Goal: Information Seeking & Learning: Learn about a topic

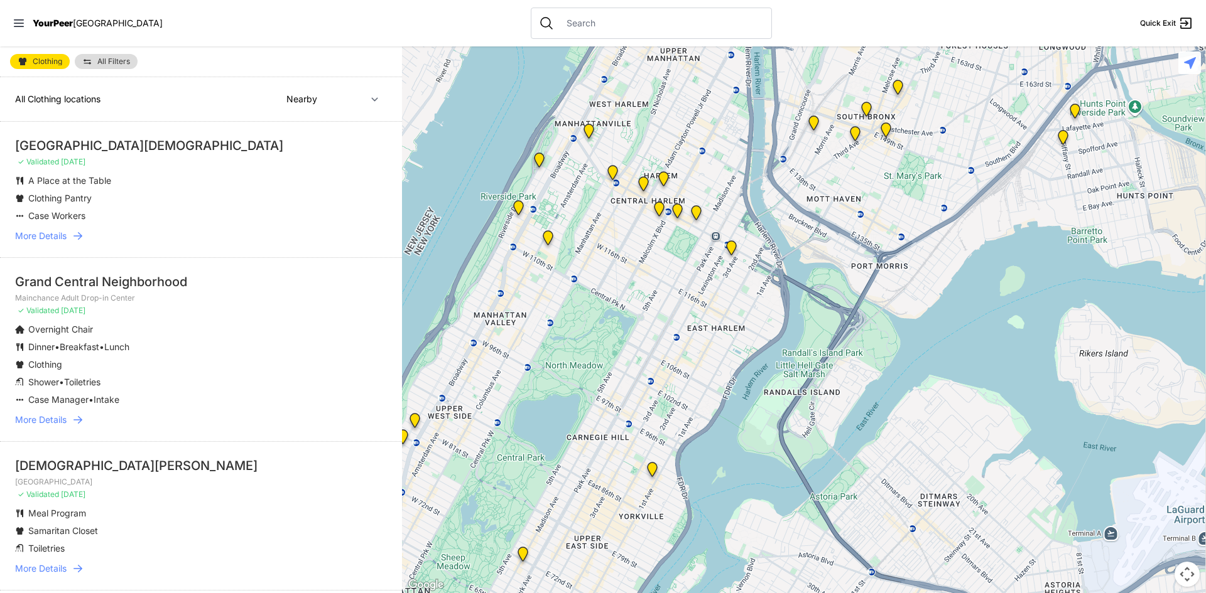
drag, startPoint x: 965, startPoint y: 194, endPoint x: 704, endPoint y: 569, distance: 456.6
click at [704, 569] on div at bounding box center [804, 319] width 804 height 547
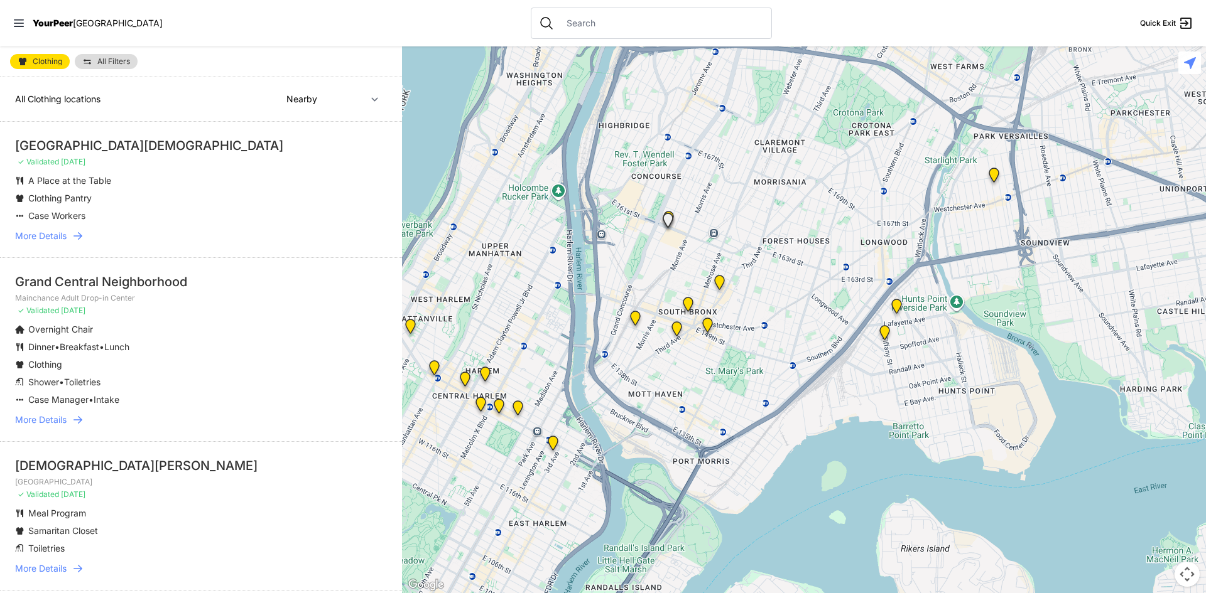
drag, startPoint x: 879, startPoint y: 178, endPoint x: 698, endPoint y: 377, distance: 269.4
click at [698, 377] on div at bounding box center [804, 319] width 804 height 547
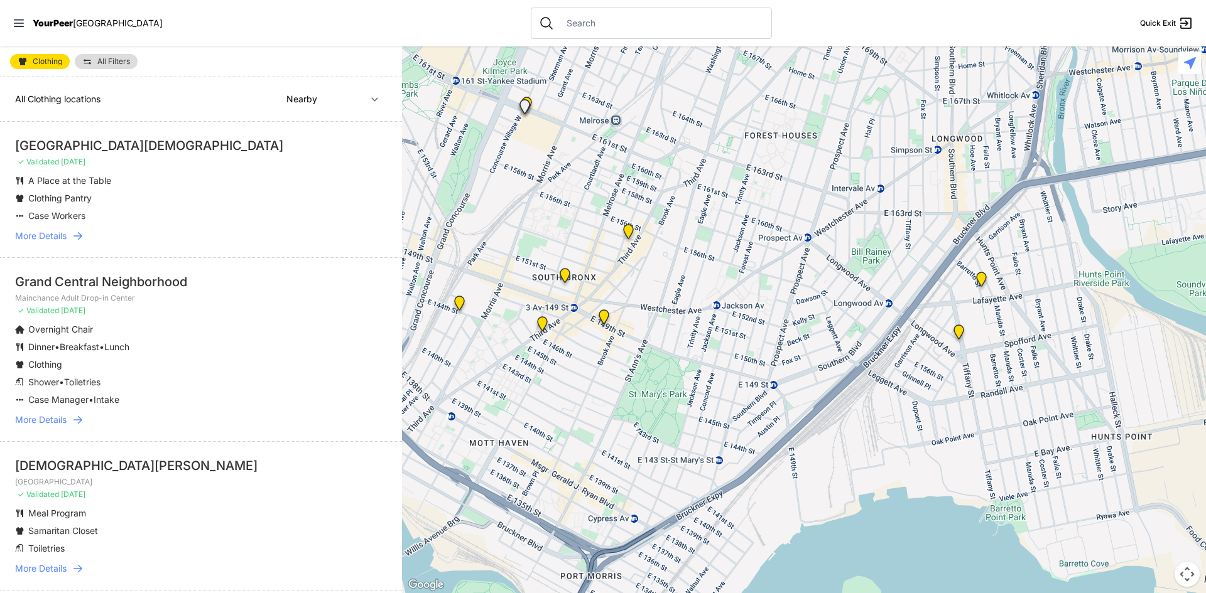
drag, startPoint x: 934, startPoint y: 314, endPoint x: 818, endPoint y: 347, distance: 120.8
click at [818, 347] on div at bounding box center [804, 319] width 804 height 547
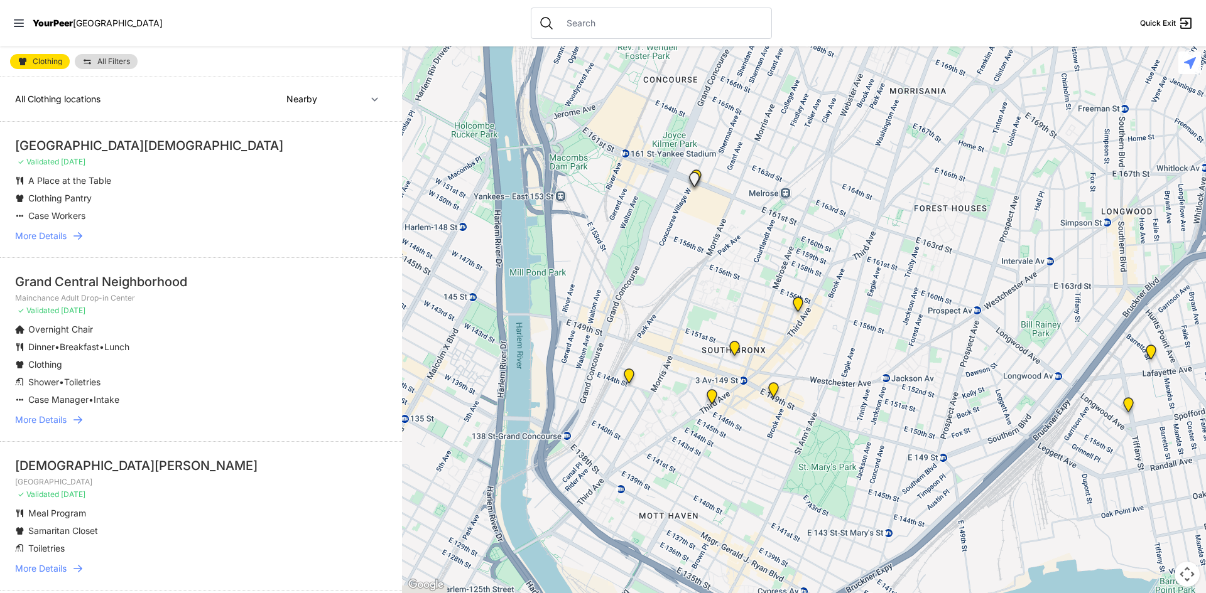
drag, startPoint x: 666, startPoint y: 294, endPoint x: 847, endPoint y: 367, distance: 195.2
click at [847, 367] on div at bounding box center [804, 319] width 804 height 547
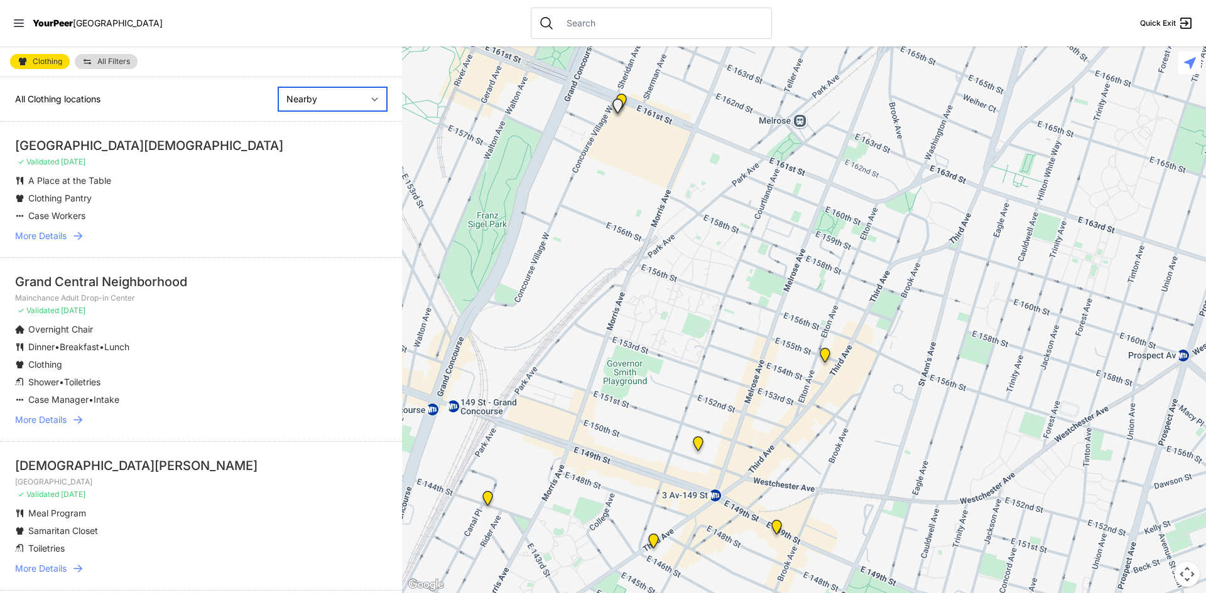
click at [322, 101] on select "Nearby Recently Updated Most Services" at bounding box center [332, 99] width 109 height 24
click at [278, 87] on select "Nearby Recently Updated Most Services" at bounding box center [332, 99] width 109 height 24
select select "recentlyUpdated"
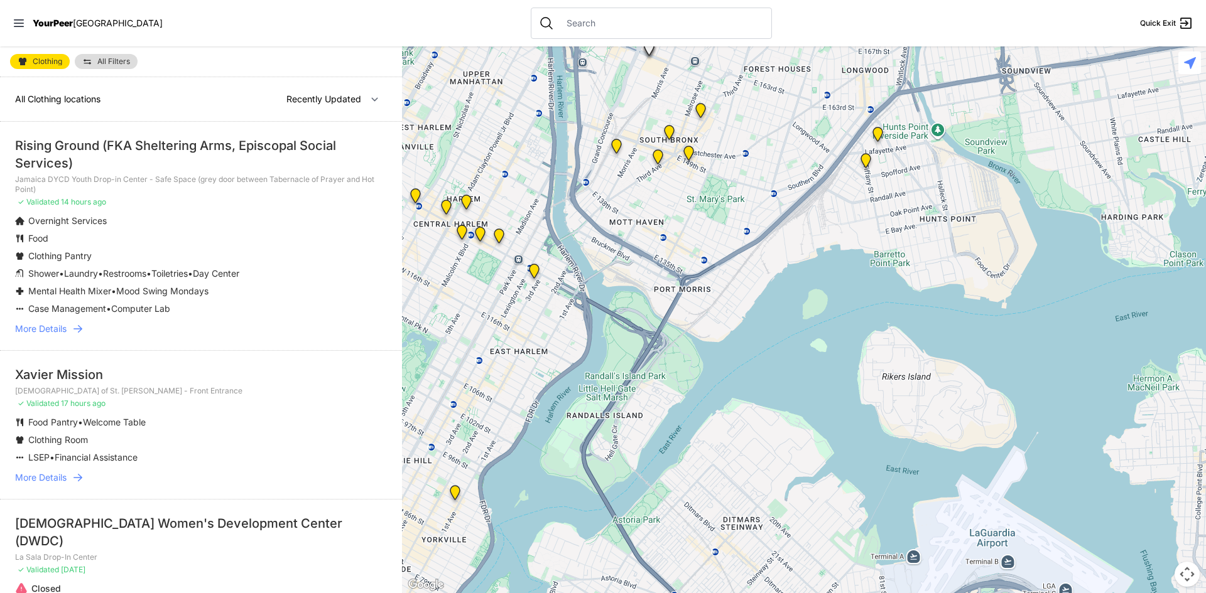
drag, startPoint x: 845, startPoint y: 227, endPoint x: 469, endPoint y: 480, distance: 452.5
click at [402, 593] on html "View map Close panel YourPeer [GEOGRAPHIC_DATA] Quick Exit Single Adult Familie…" at bounding box center [603, 296] width 1206 height 593
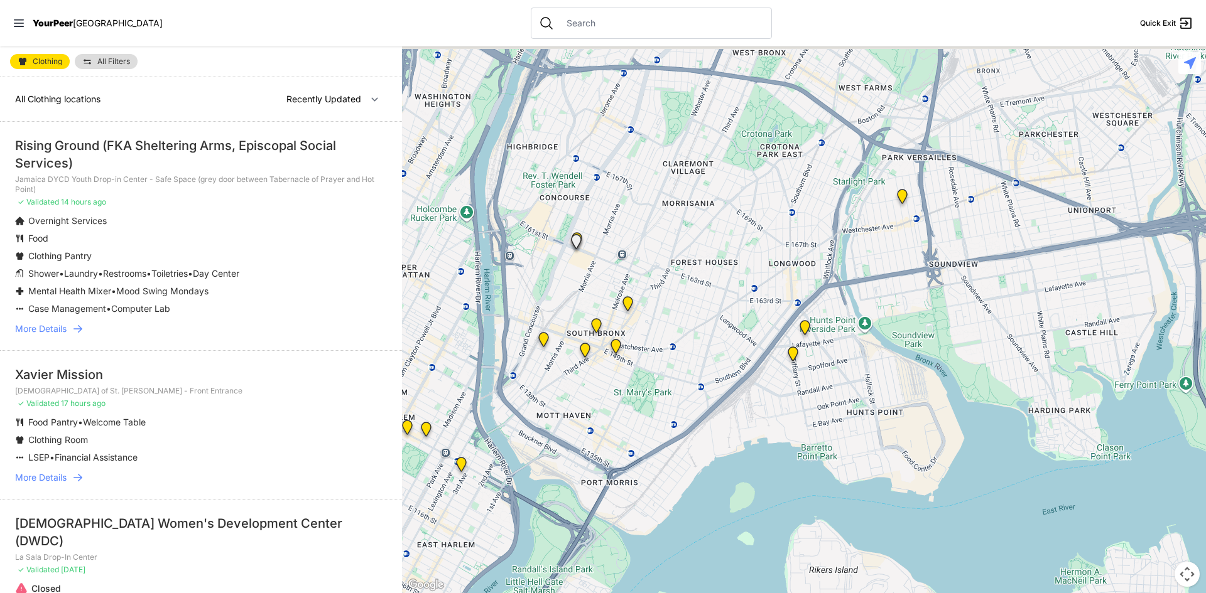
drag, startPoint x: 743, startPoint y: 151, endPoint x: 648, endPoint y: 365, distance: 234.8
click at [648, 365] on div at bounding box center [804, 319] width 804 height 547
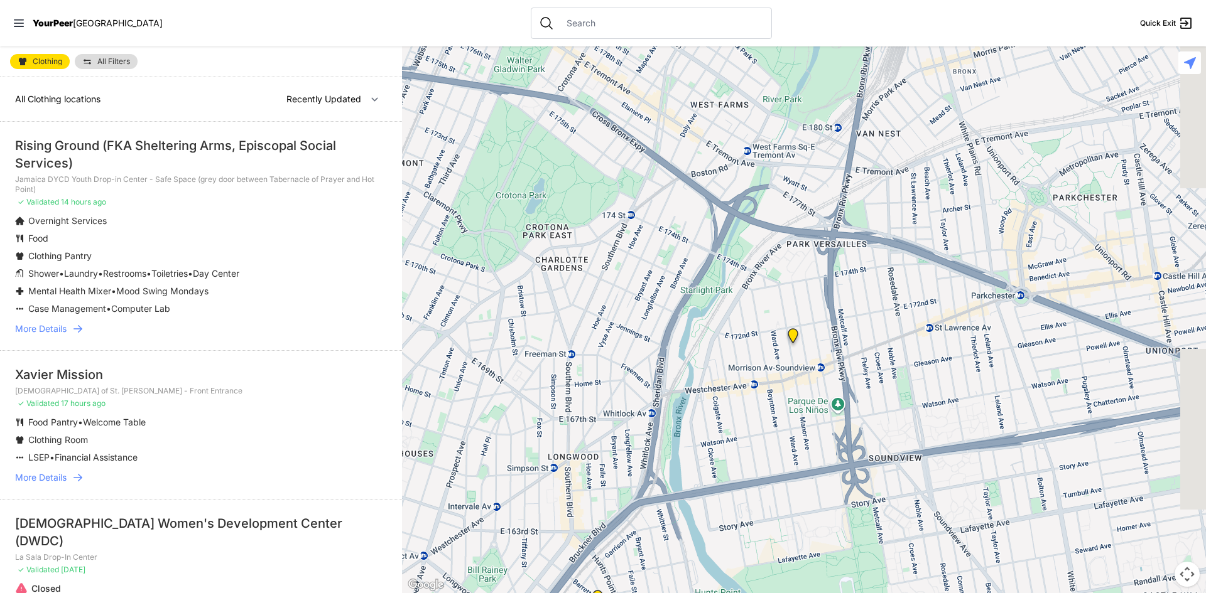
drag, startPoint x: 1127, startPoint y: 191, endPoint x: 639, endPoint y: 469, distance: 561.7
click at [641, 490] on div at bounding box center [804, 319] width 804 height 547
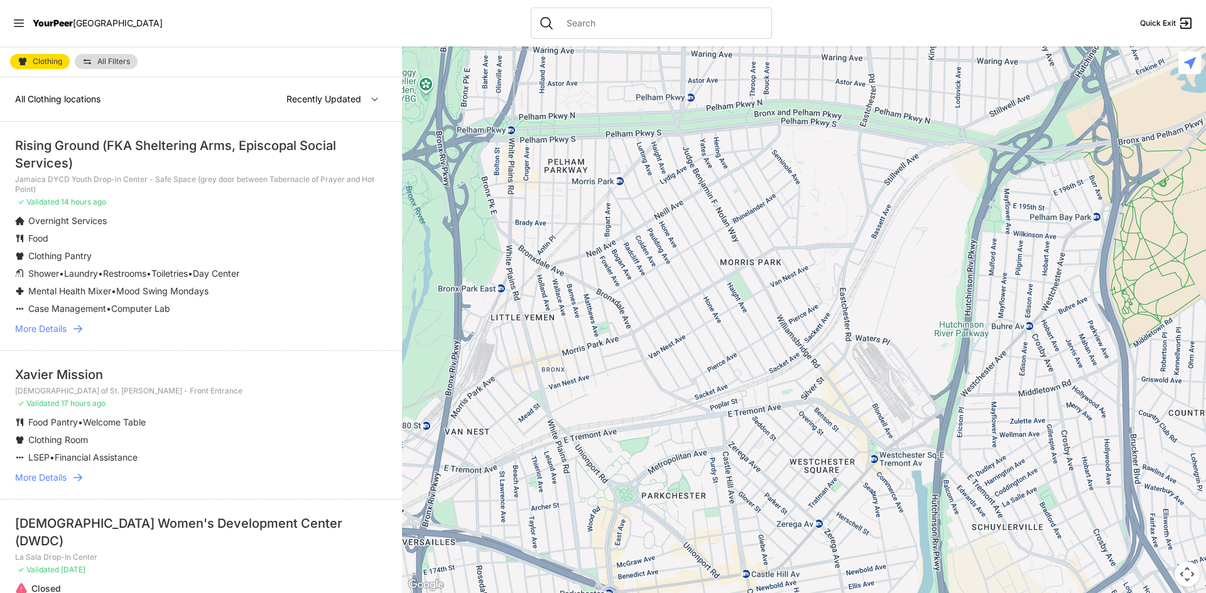
drag, startPoint x: 1037, startPoint y: 174, endPoint x: 624, endPoint y: 470, distance: 508.5
click at [627, 479] on div at bounding box center [804, 319] width 804 height 547
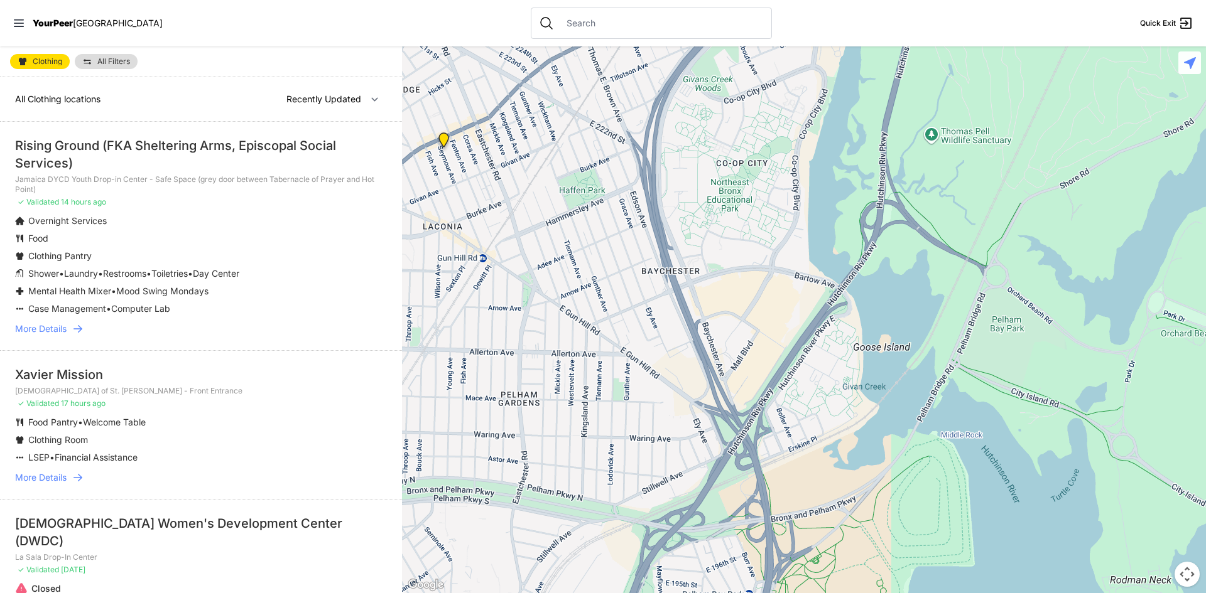
drag, startPoint x: 808, startPoint y: 141, endPoint x: 460, endPoint y: 524, distance: 517.0
click at [460, 524] on div at bounding box center [804, 319] width 804 height 547
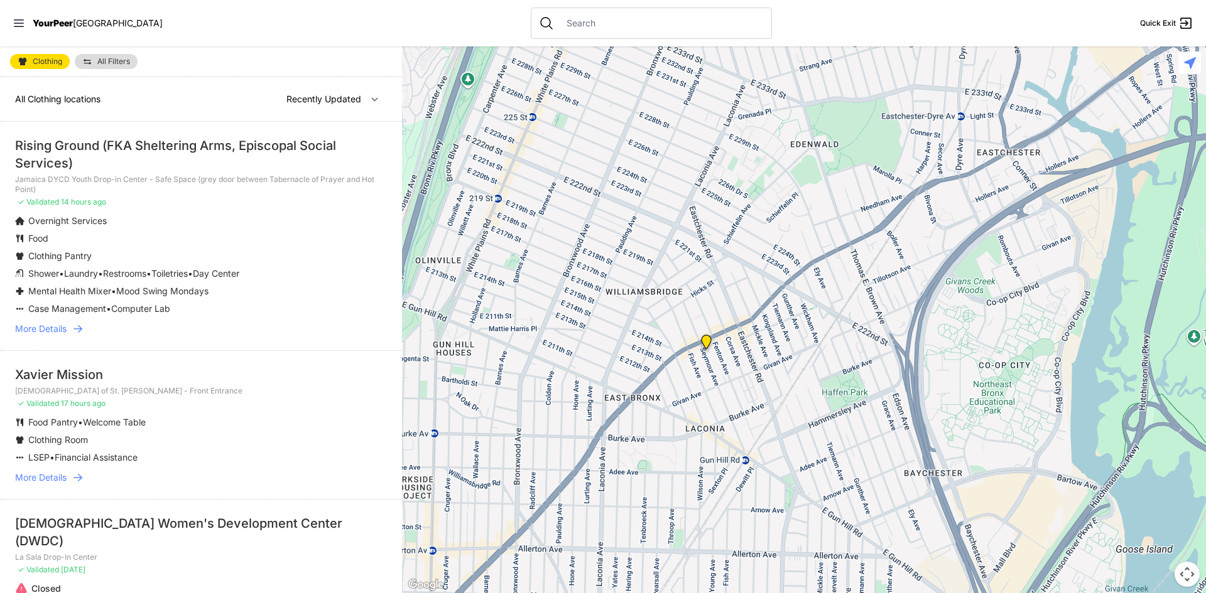
drag, startPoint x: 453, startPoint y: 192, endPoint x: 717, endPoint y: 394, distance: 332.3
click at [717, 394] on div at bounding box center [804, 319] width 804 height 547
click at [708, 340] on img at bounding box center [706, 345] width 16 height 20
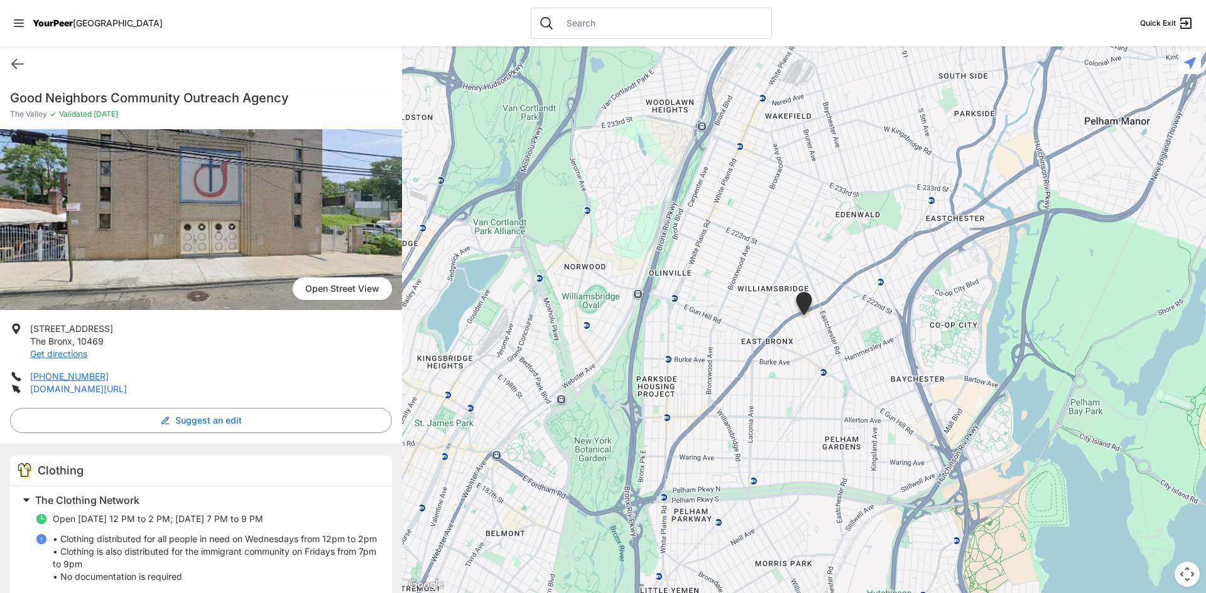
click at [43, 386] on link "[DOMAIN_NAME][URL]" at bounding box center [78, 389] width 97 height 11
click at [12, 68] on icon at bounding box center [17, 64] width 15 height 15
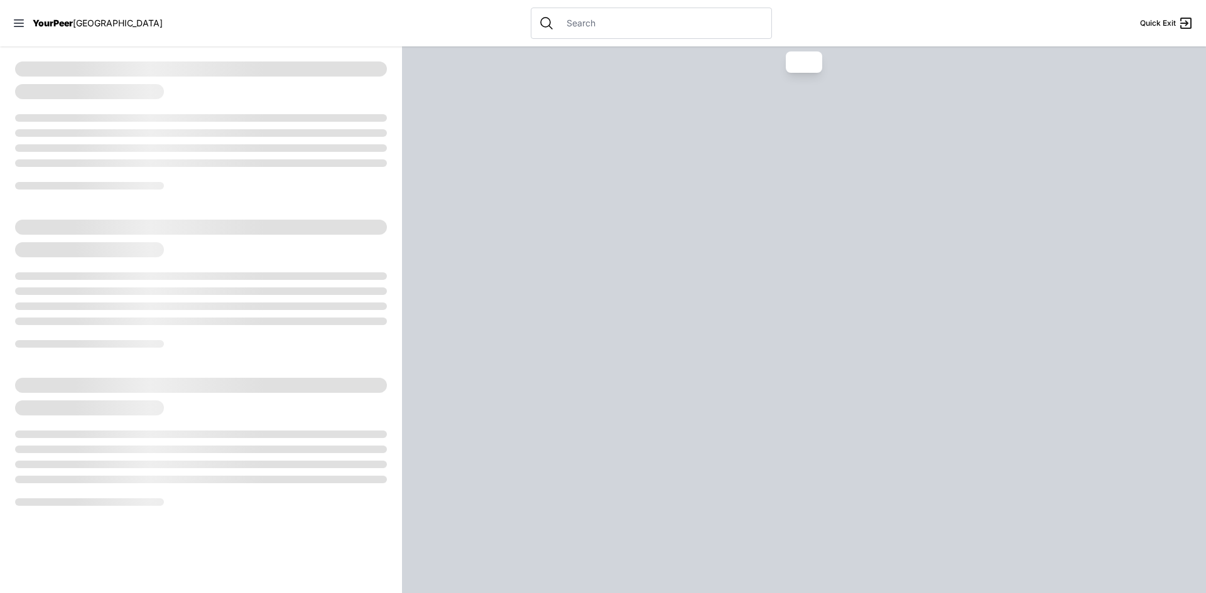
select select "recentlyUpdated"
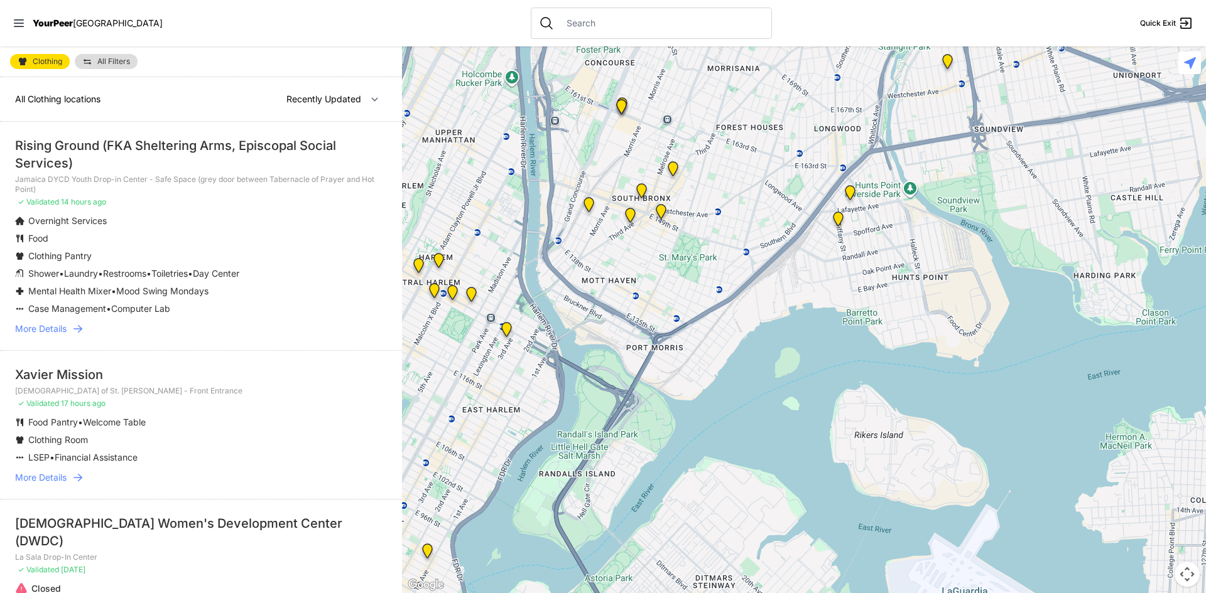
drag, startPoint x: 996, startPoint y: 165, endPoint x: 622, endPoint y: 522, distance: 517.4
click at [529, 593] on html "View map Close panel YourPeer [GEOGRAPHIC_DATA] Quick Exit Single Adult Familie…" at bounding box center [603, 296] width 1206 height 593
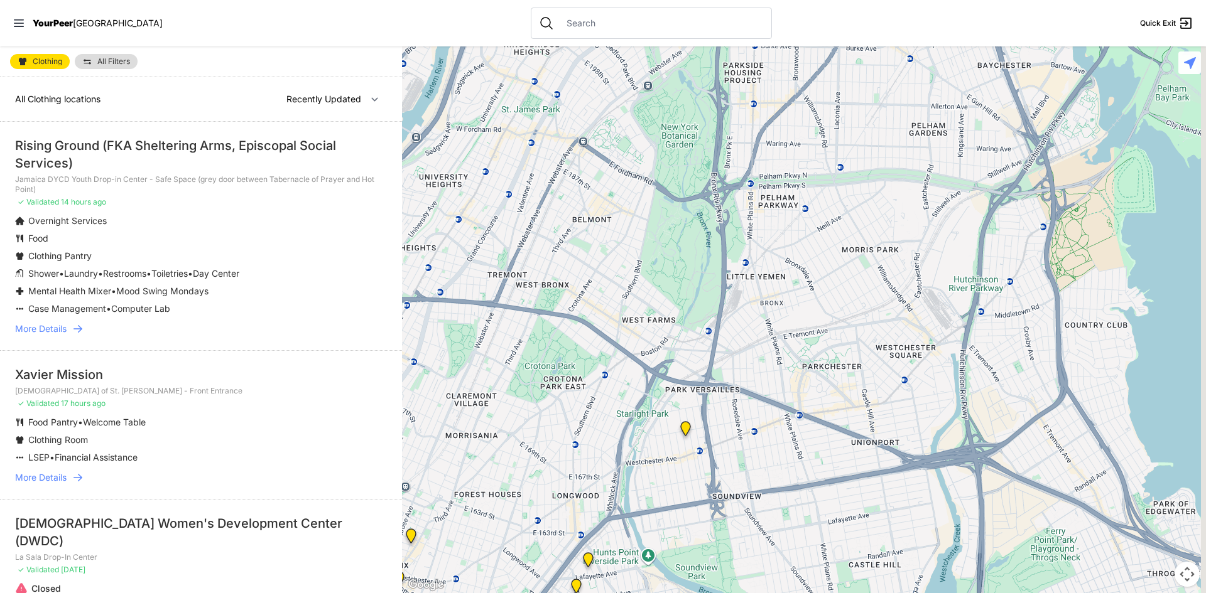
drag, startPoint x: 910, startPoint y: 143, endPoint x: 538, endPoint y: 613, distance: 599.5
click at [538, 593] on html "View map Close panel YourPeer [GEOGRAPHIC_DATA] Quick Exit Single Adult Familie…" at bounding box center [603, 296] width 1206 height 593
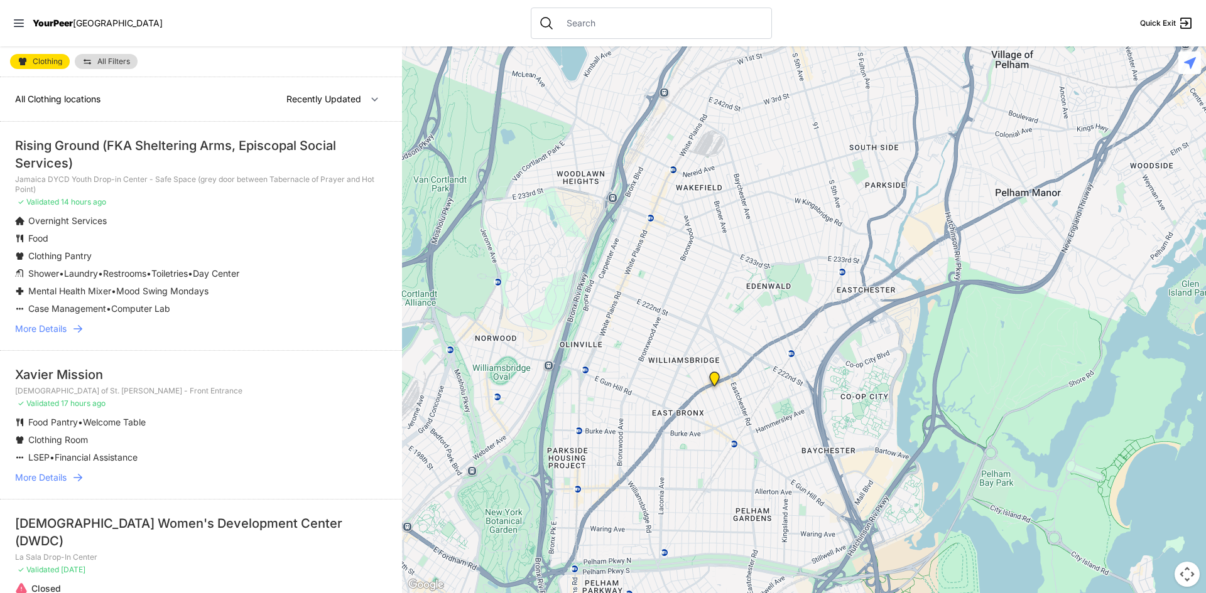
drag, startPoint x: 811, startPoint y: 242, endPoint x: 644, endPoint y: 623, distance: 416.2
click at [644, 593] on html "View map Close panel YourPeer [GEOGRAPHIC_DATA] Quick Exit Single Adult Familie…" at bounding box center [603, 296] width 1206 height 593
click at [715, 378] on img at bounding box center [714, 382] width 16 height 20
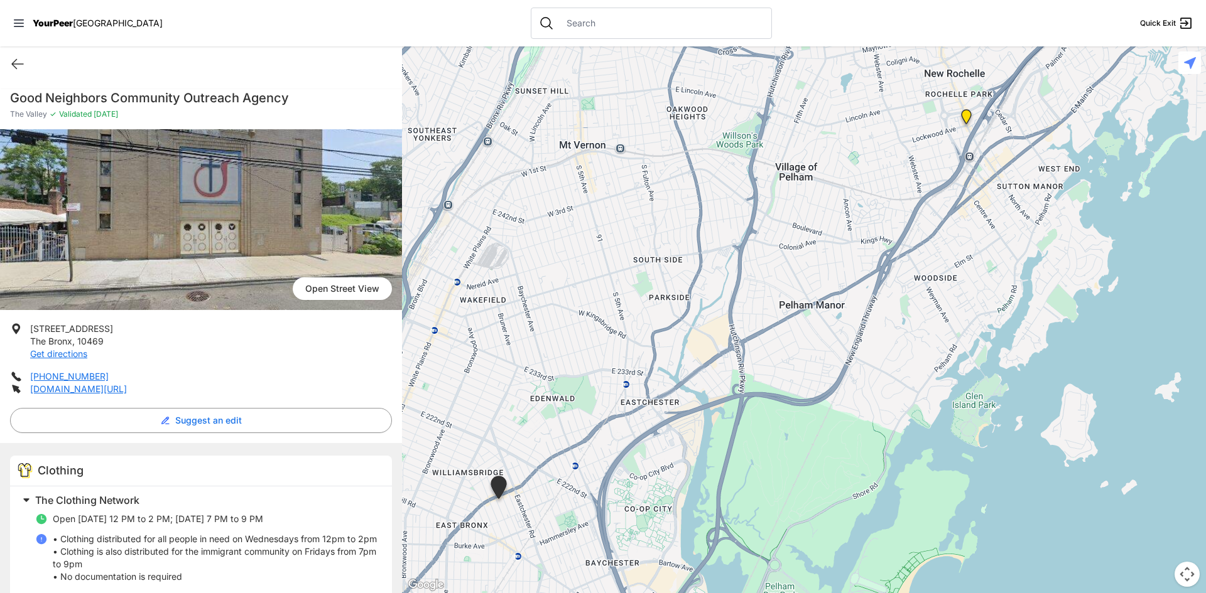
drag, startPoint x: 843, startPoint y: 151, endPoint x: 536, endPoint y: 337, distance: 358.4
click at [536, 337] on div at bounding box center [804, 319] width 804 height 547
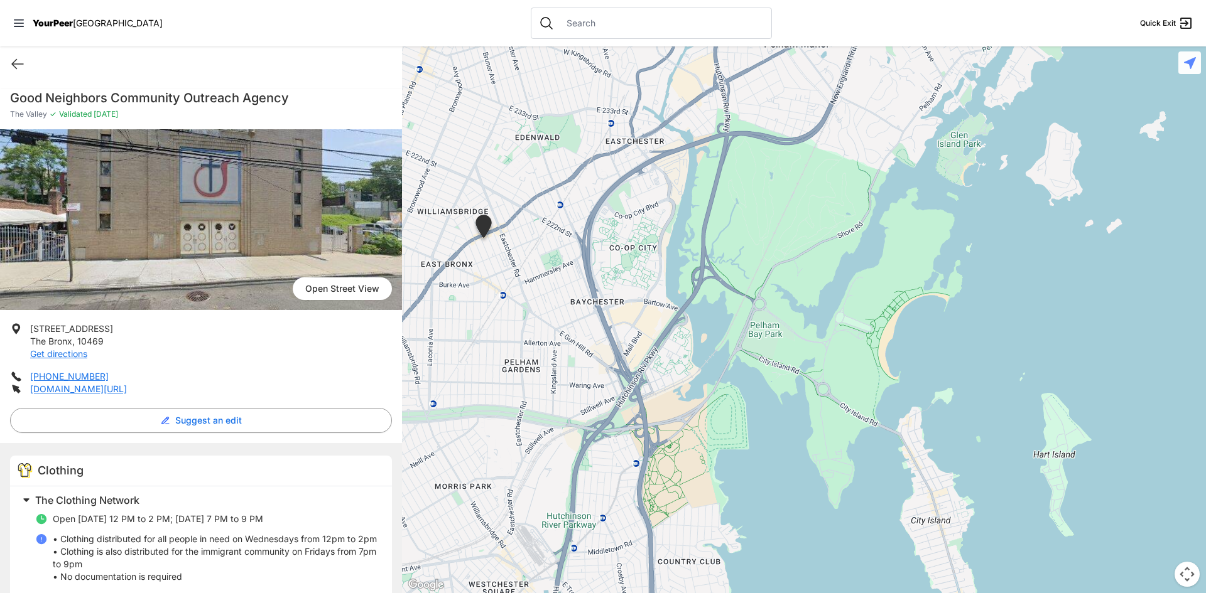
drag, startPoint x: 853, startPoint y: 367, endPoint x: 837, endPoint y: 105, distance: 261.7
click at [837, 105] on div at bounding box center [804, 319] width 804 height 547
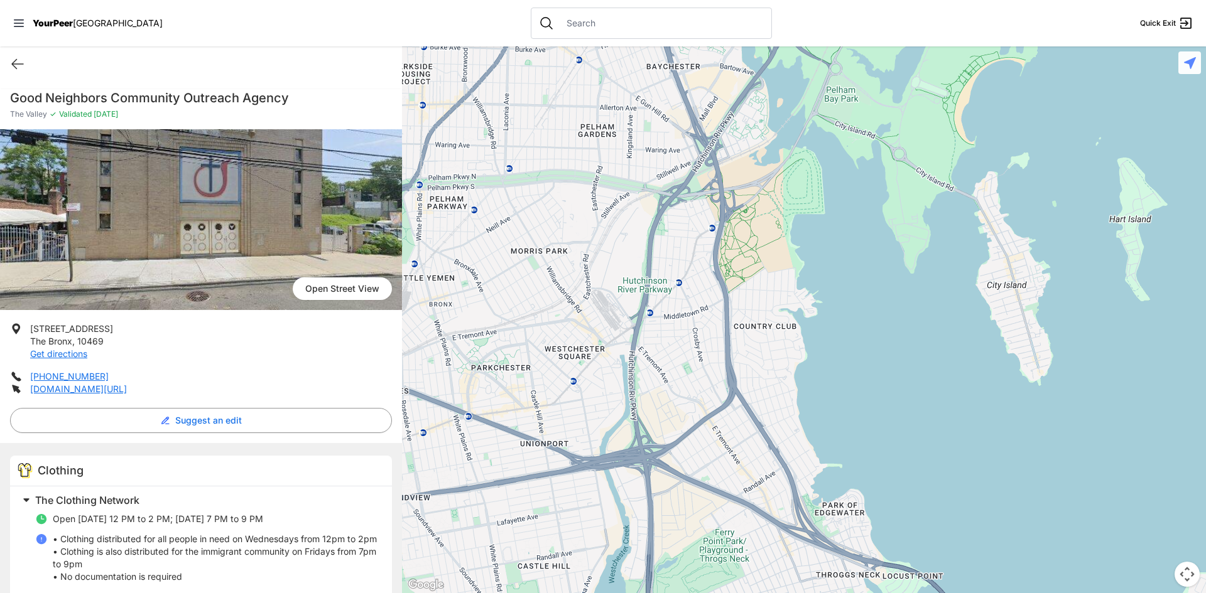
drag, startPoint x: 563, startPoint y: 389, endPoint x: 639, endPoint y: 156, distance: 245.1
click at [639, 156] on div at bounding box center [804, 319] width 804 height 547
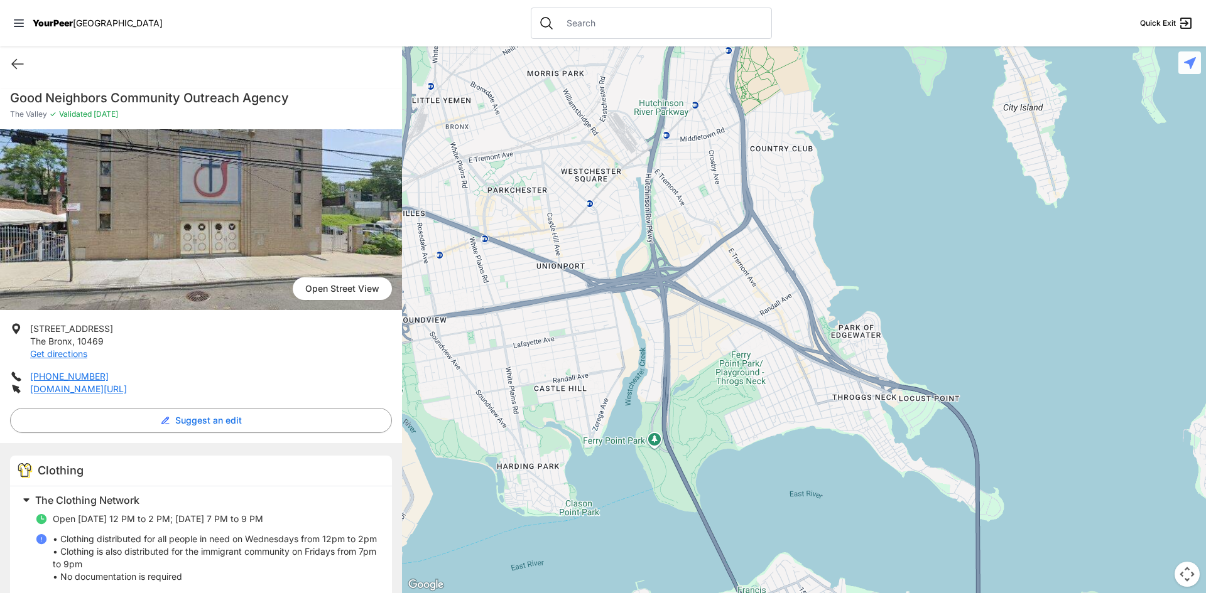
drag, startPoint x: 677, startPoint y: 468, endPoint x: 693, endPoint y: 285, distance: 183.4
click at [693, 285] on div at bounding box center [804, 319] width 804 height 547
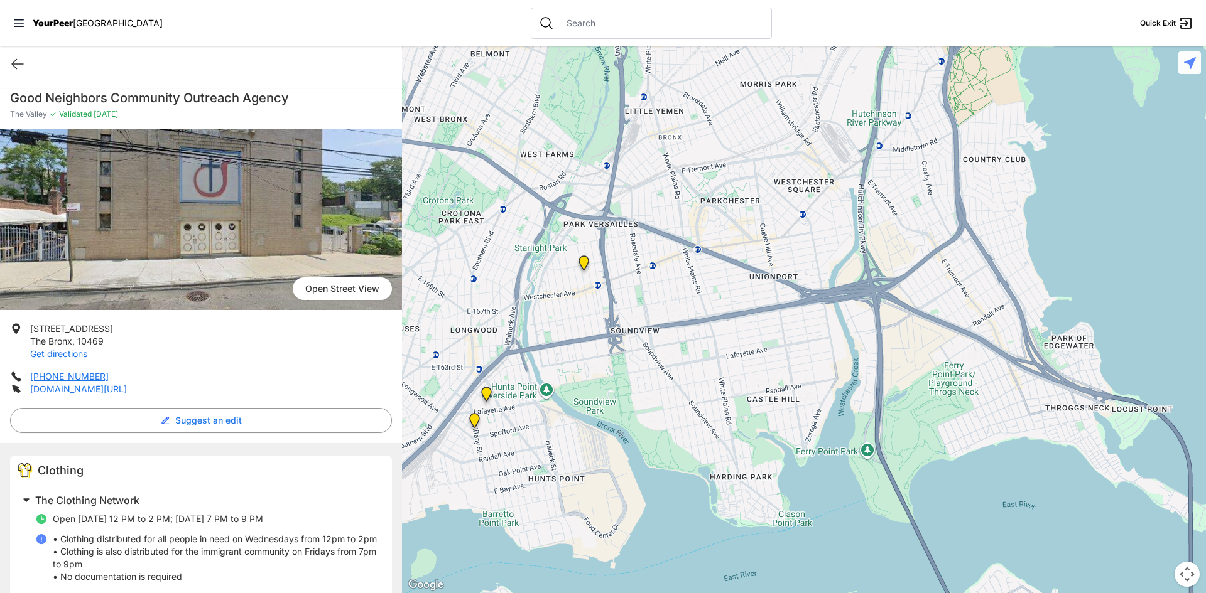
drag, startPoint x: 585, startPoint y: 316, endPoint x: 810, endPoint y: 328, distance: 225.1
click at [810, 328] on div at bounding box center [804, 319] width 804 height 547
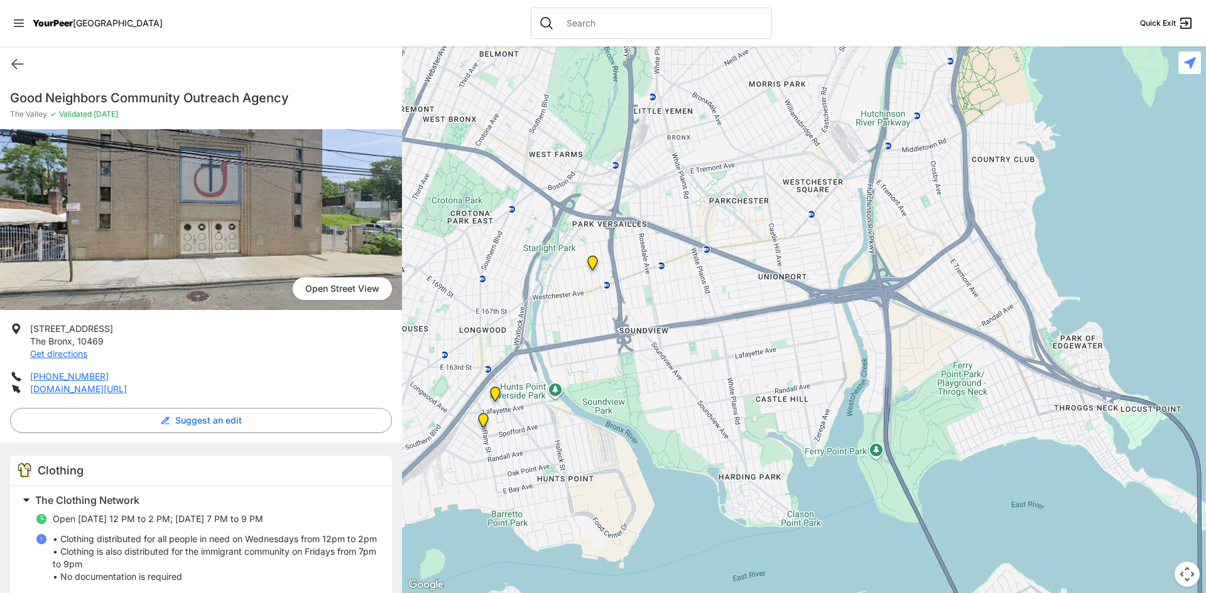
click at [588, 264] on img "East Tremont Head Start" at bounding box center [593, 266] width 16 height 20
click at [589, 263] on img "East Tremont Head Start" at bounding box center [593, 266] width 16 height 20
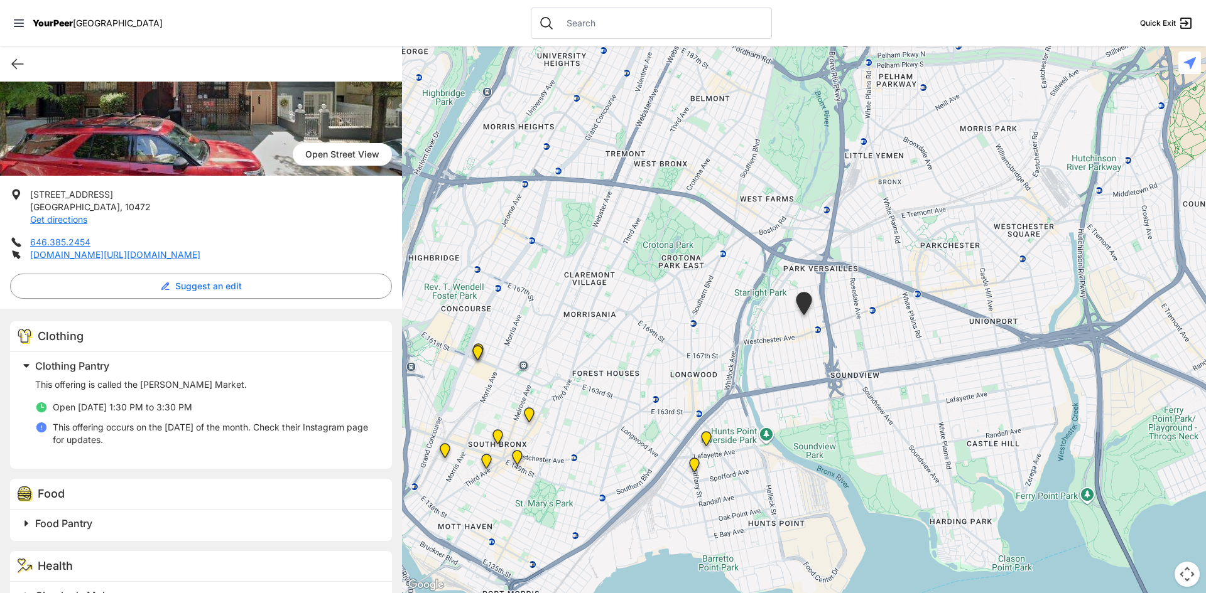
scroll to position [188, 0]
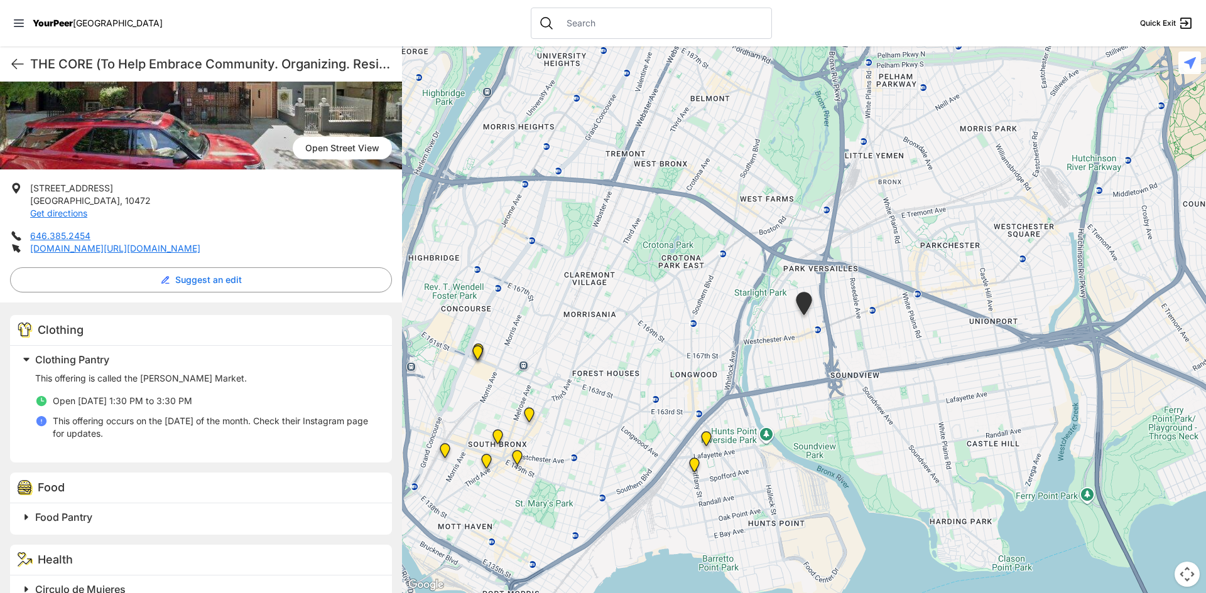
click at [704, 436] on img "Living Room 24-Hour Drop-In Center" at bounding box center [706, 441] width 16 height 20
click at [705, 438] on img "Living Room 24-Hour Drop-In Center" at bounding box center [706, 441] width 16 height 20
click at [696, 465] on img at bounding box center [694, 468] width 16 height 20
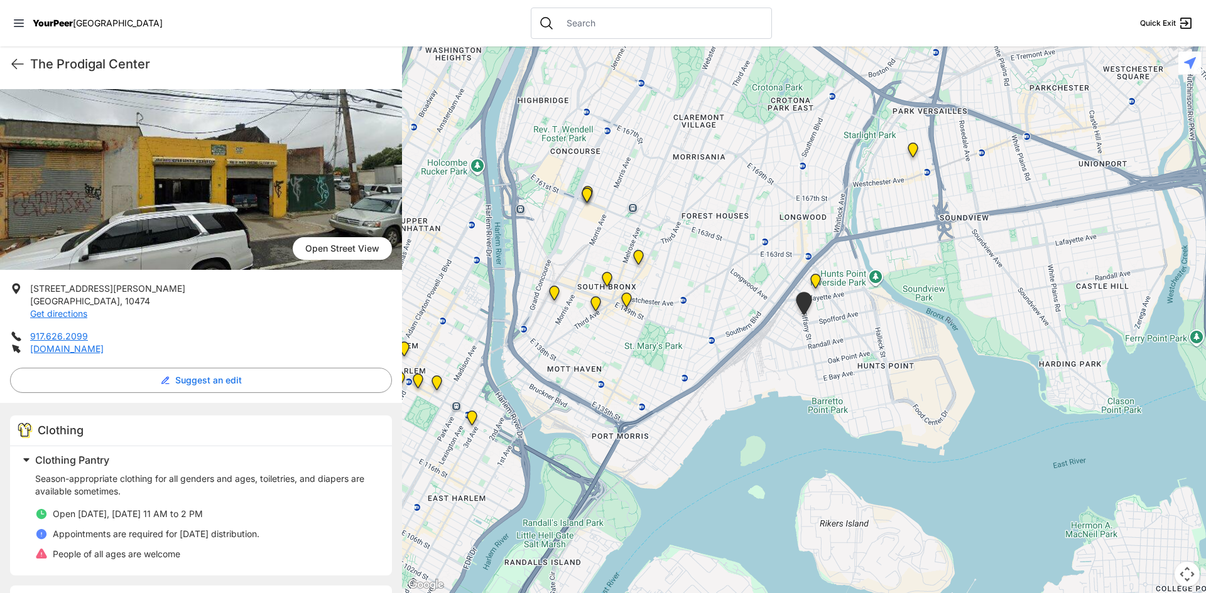
scroll to position [63, 0]
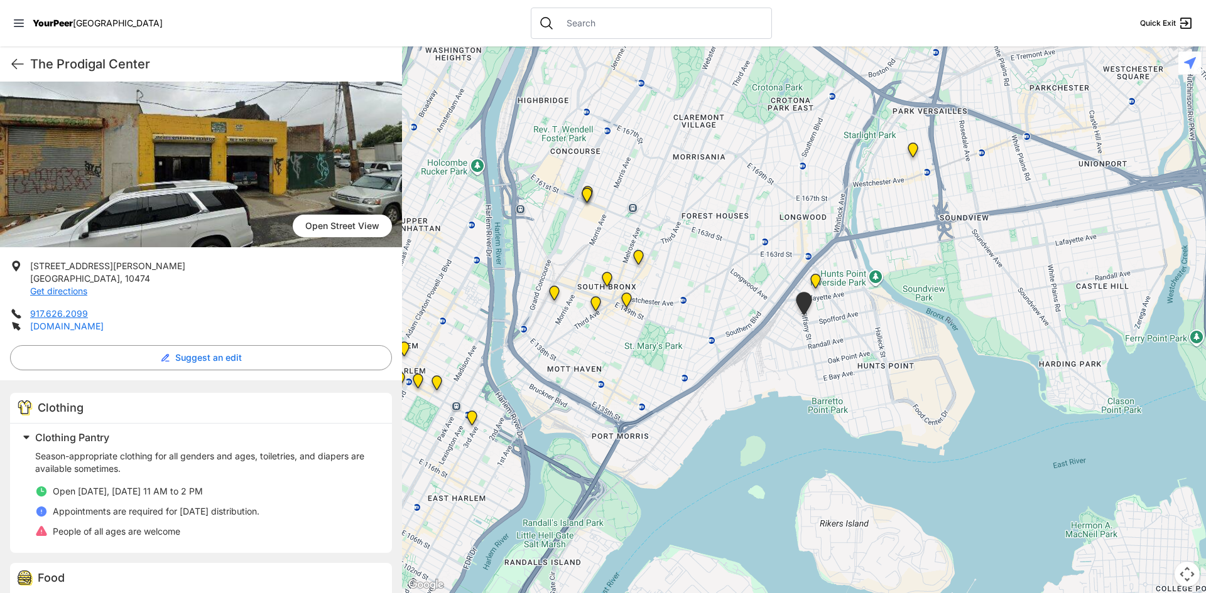
click at [104, 324] on link "[DOMAIN_NAME]" at bounding box center [66, 326] width 73 height 11
click at [818, 275] on img "Living Room 24-Hour Drop-In Center" at bounding box center [816, 284] width 16 height 20
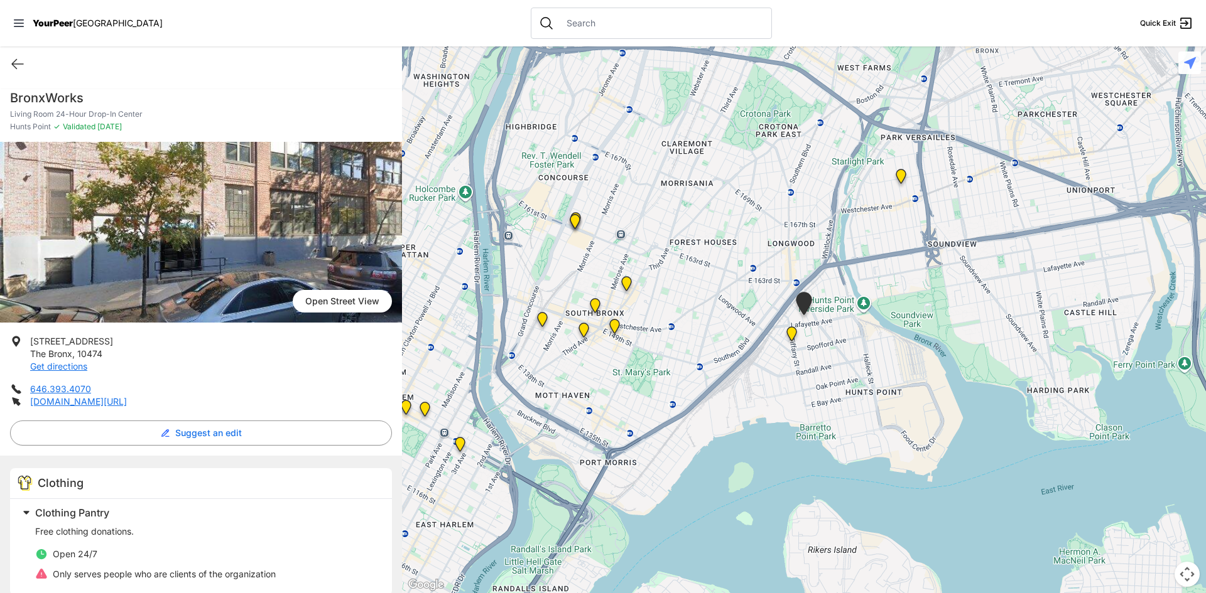
click at [613, 330] on img "The Bronx Pride Center" at bounding box center [615, 329] width 16 height 20
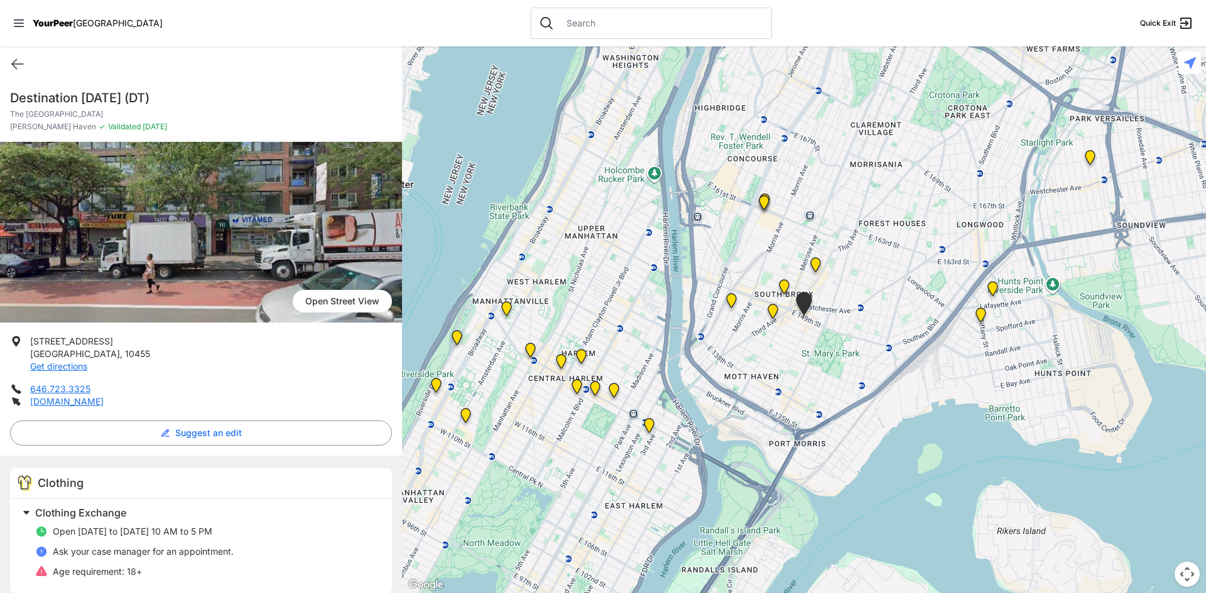
click at [770, 309] on img at bounding box center [773, 314] width 16 height 20
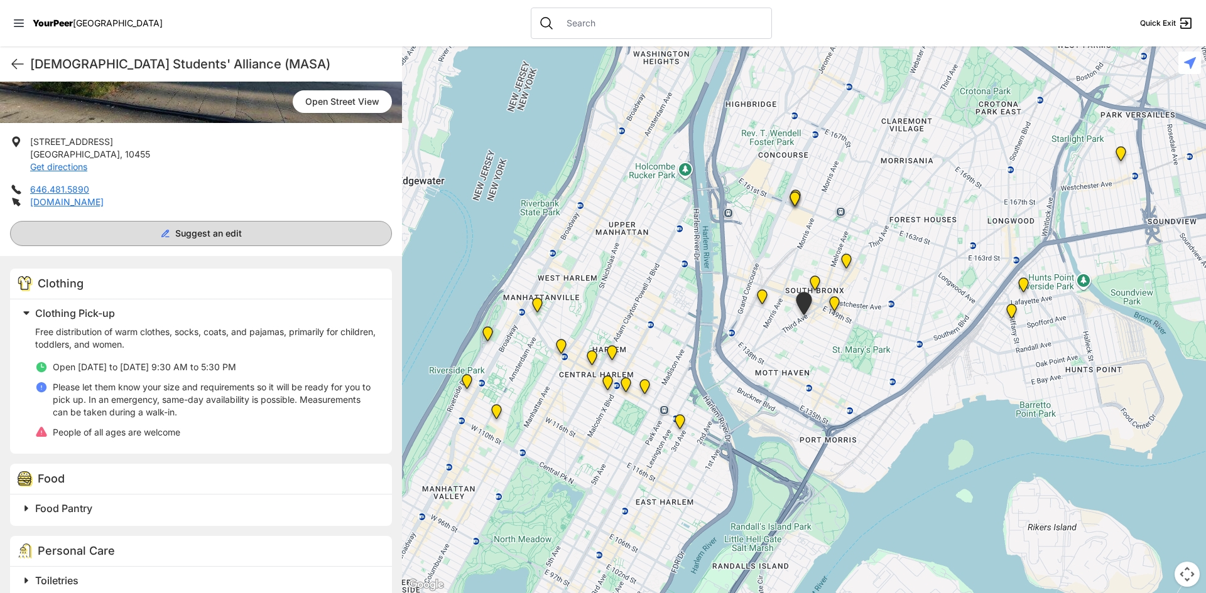
scroll to position [188, 0]
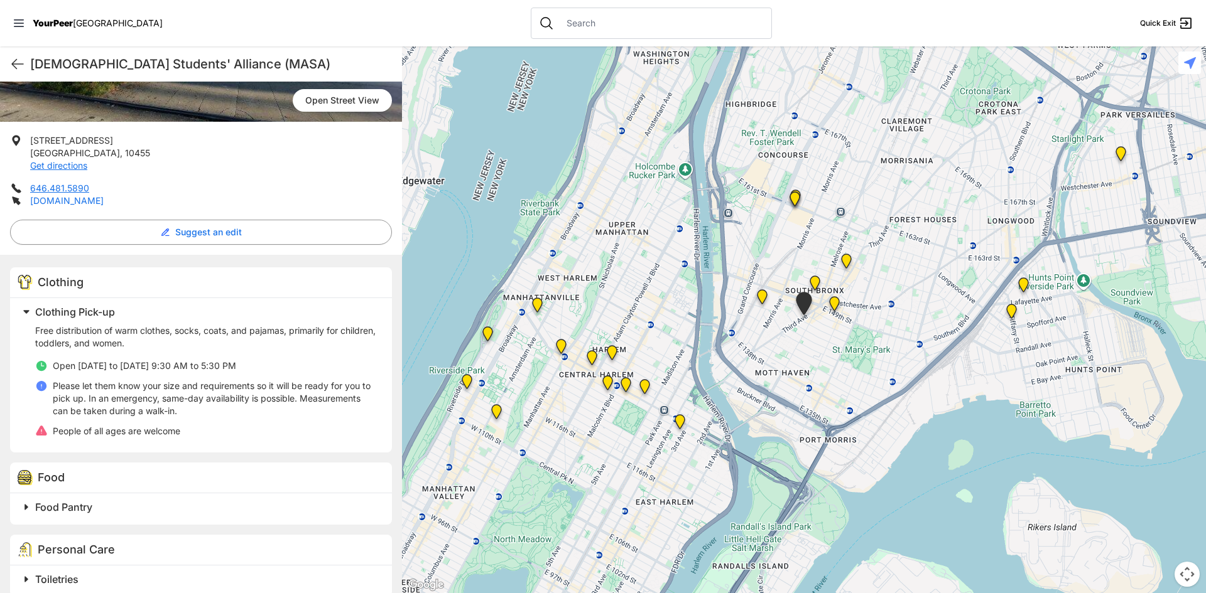
click at [64, 200] on link "[DOMAIN_NAME]" at bounding box center [66, 200] width 73 height 11
click at [762, 295] on img "Harm Reduction Center" at bounding box center [762, 299] width 16 height 20
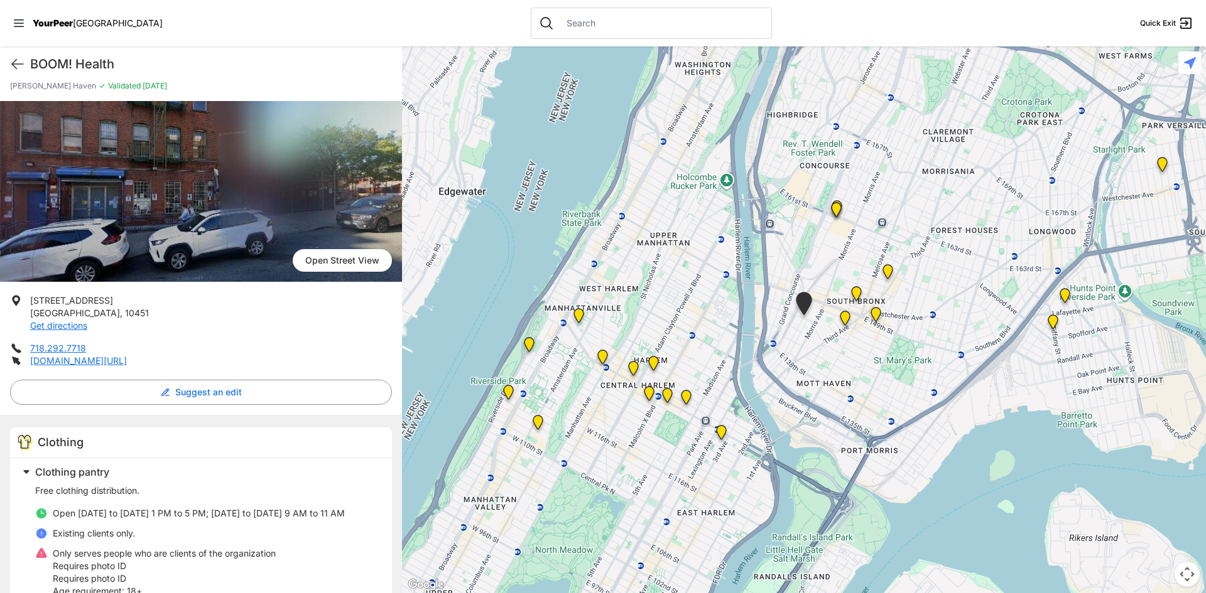
scroll to position [63, 0]
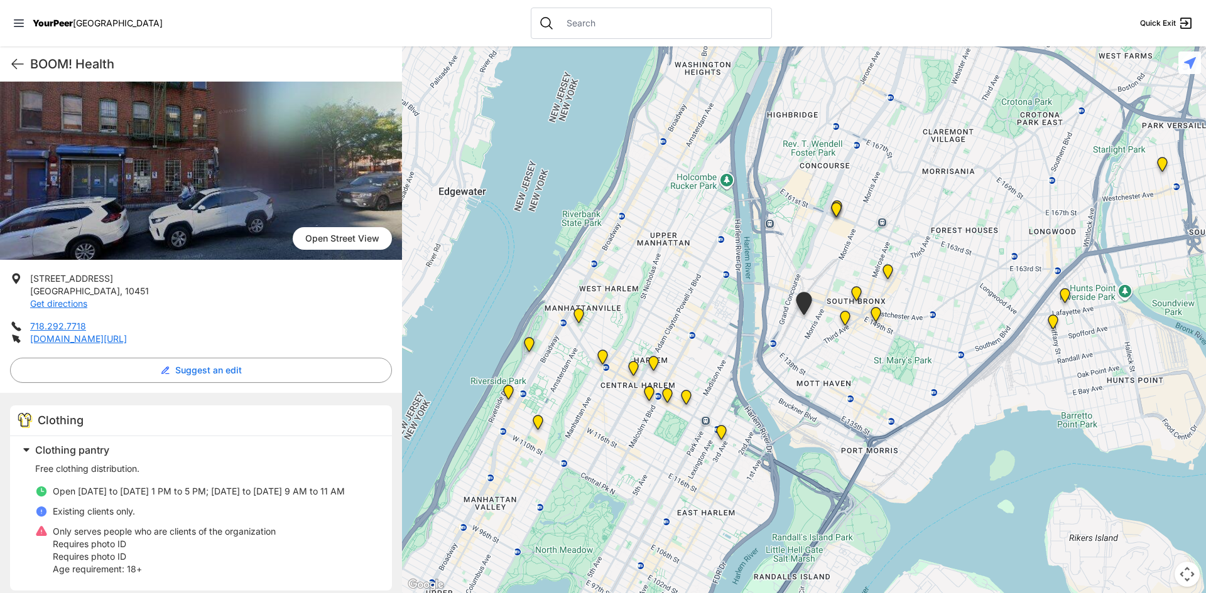
click at [837, 211] on img "South Bronx NeON Works" at bounding box center [836, 212] width 16 height 20
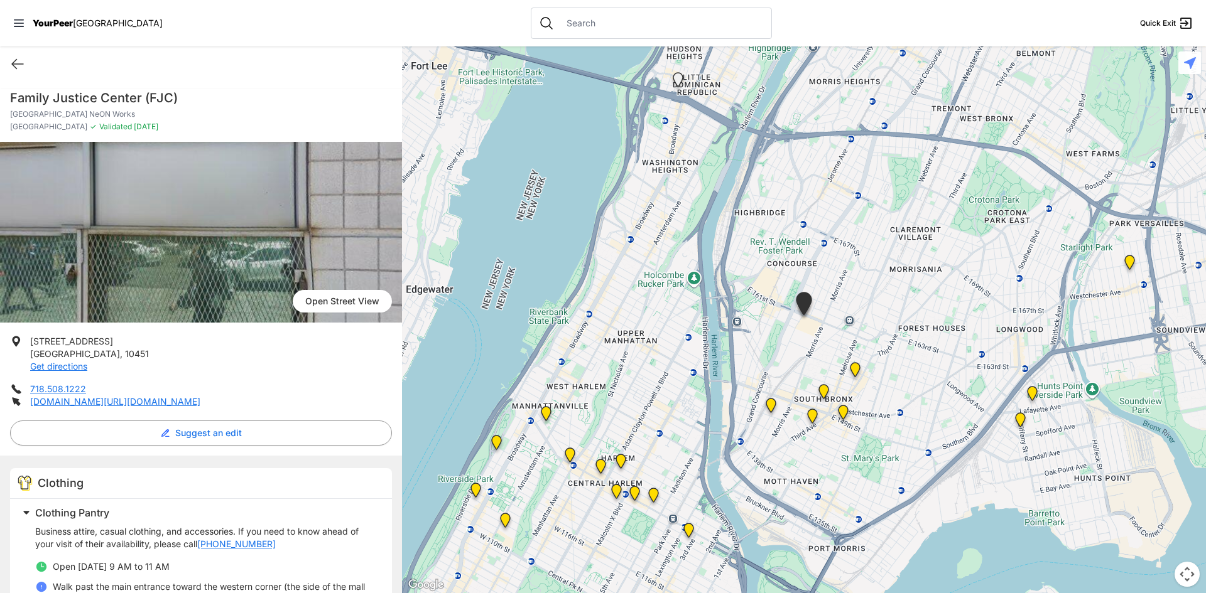
click at [812, 301] on img "South Bronx NeON Works" at bounding box center [803, 306] width 21 height 28
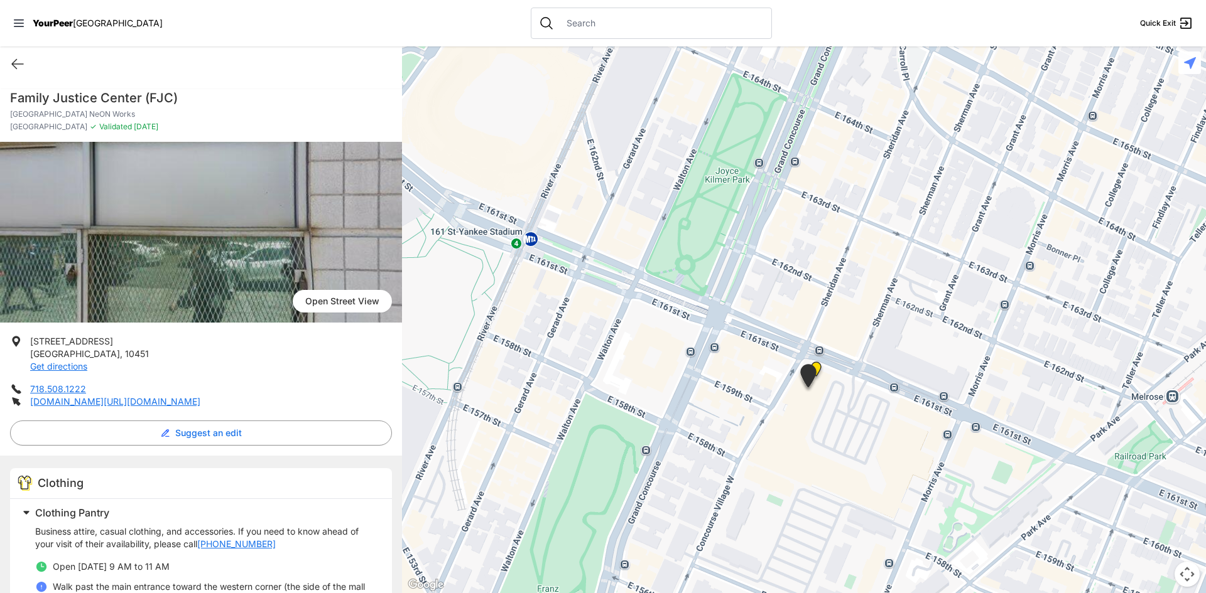
click at [819, 367] on img "Bronx" at bounding box center [816, 372] width 16 height 20
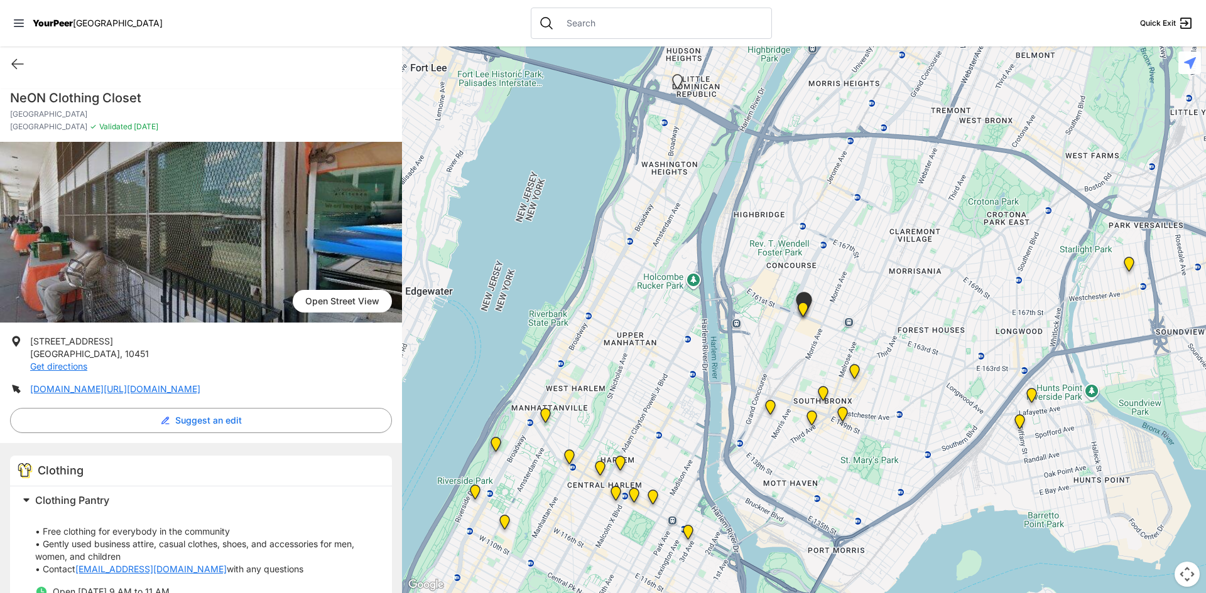
scroll to position [40, 0]
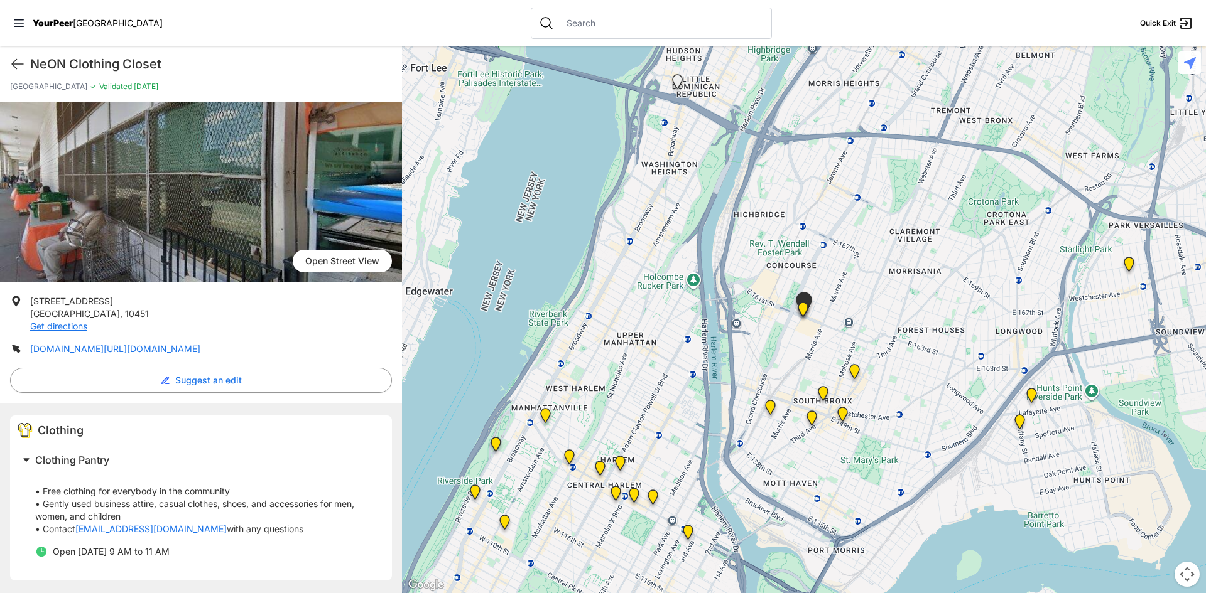
click at [541, 414] on img at bounding box center [546, 418] width 16 height 20
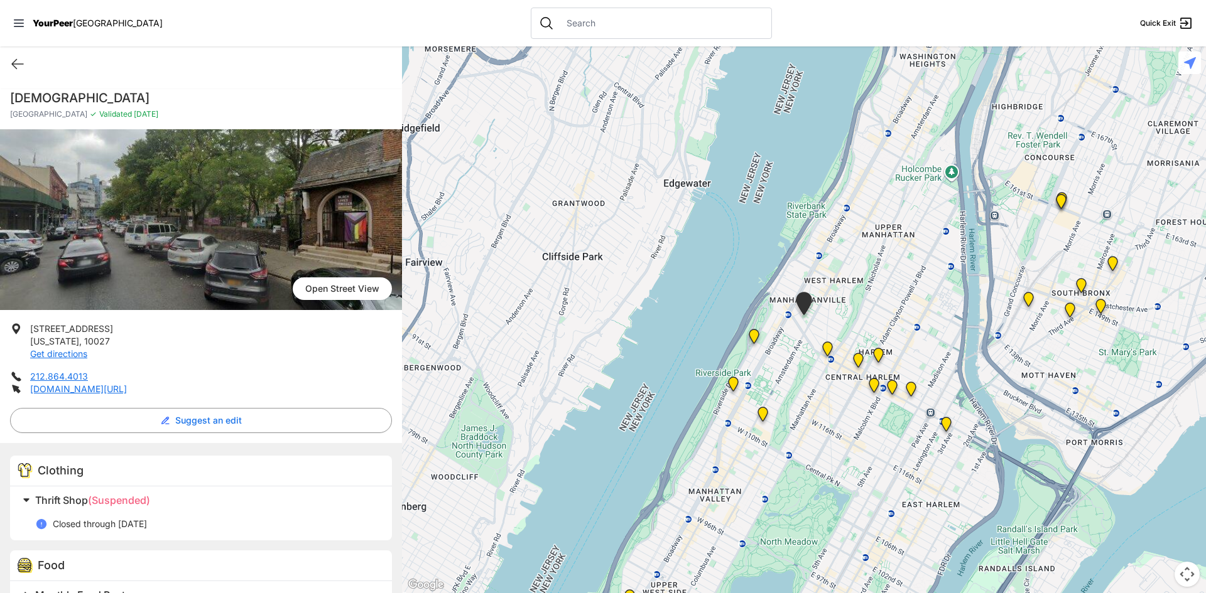
click at [754, 341] on img "Manhattan" at bounding box center [754, 339] width 16 height 20
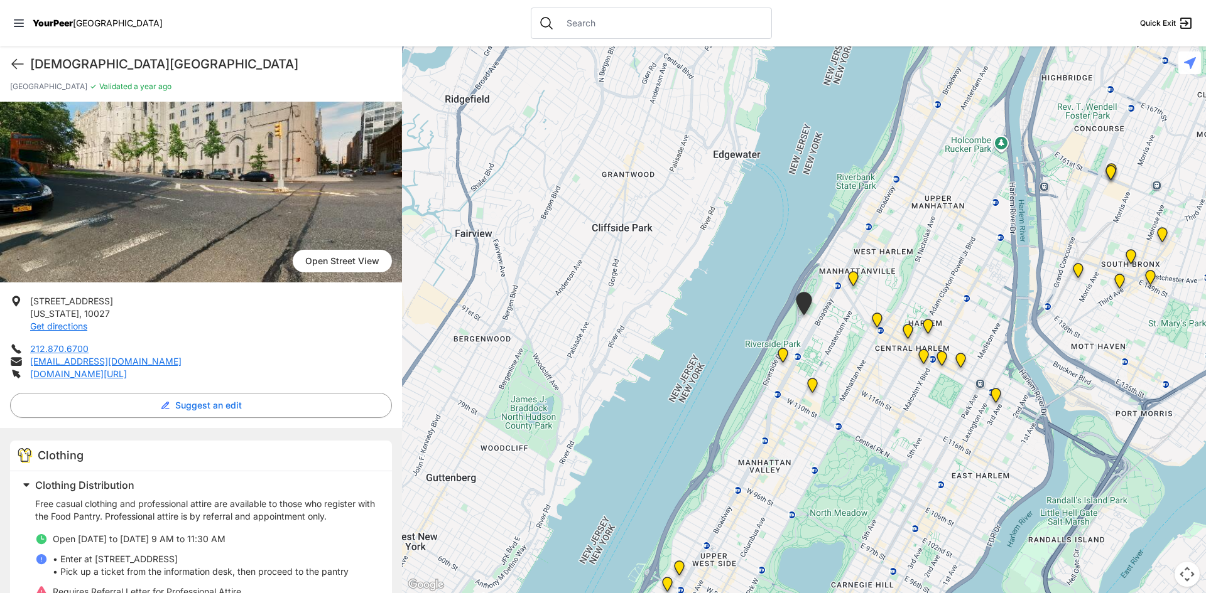
scroll to position [63, 0]
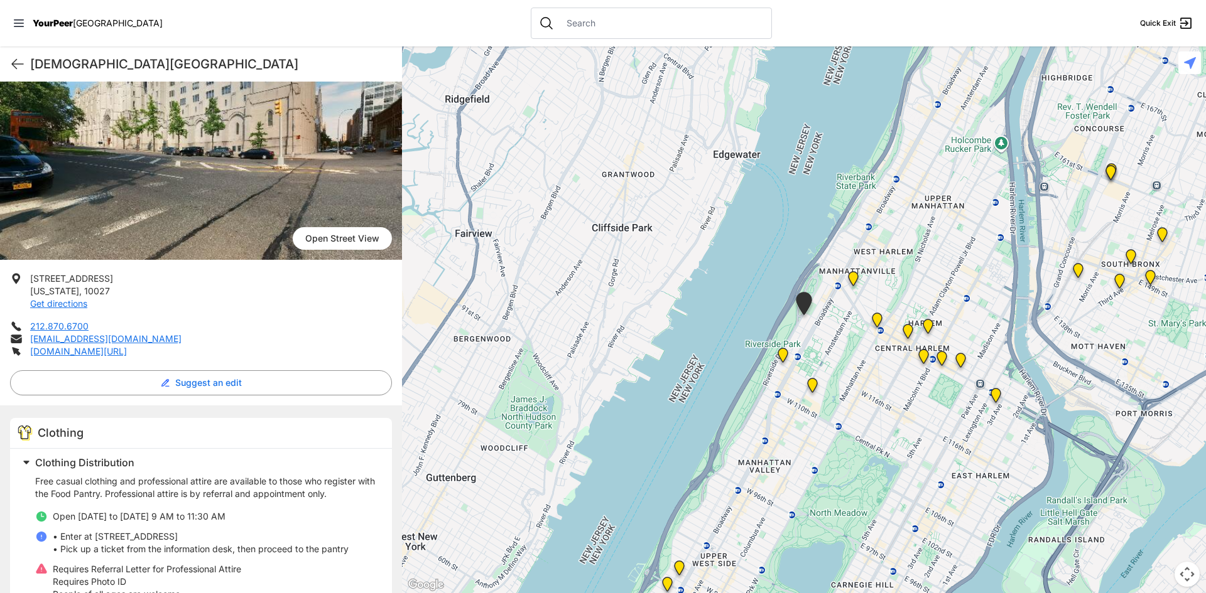
click at [854, 277] on img at bounding box center [853, 281] width 16 height 20
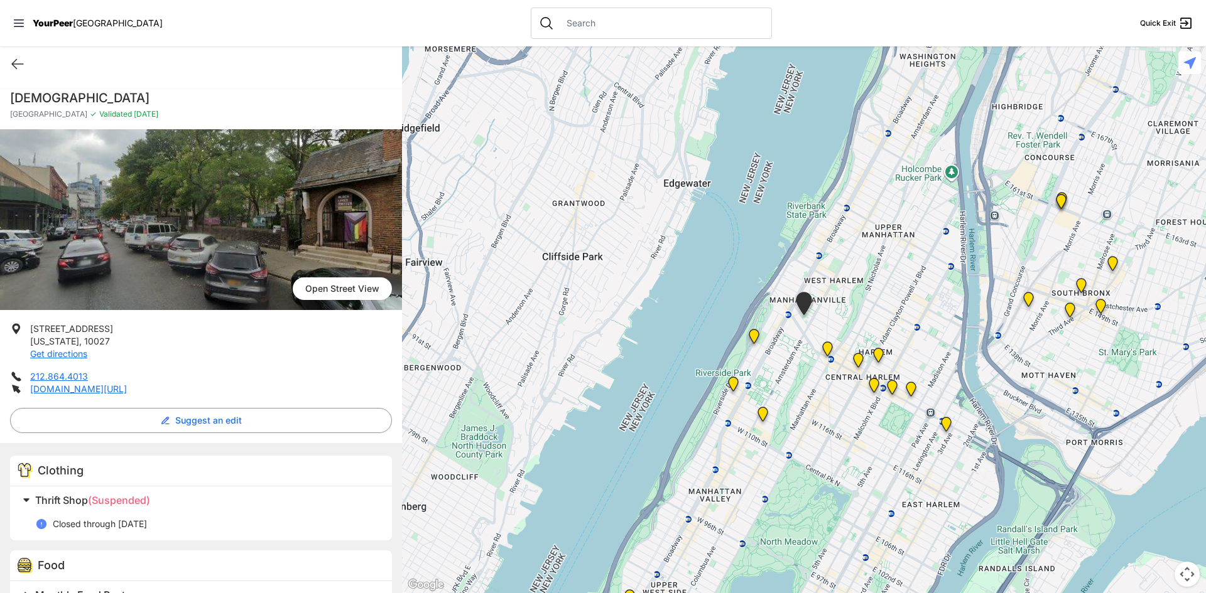
click at [828, 352] on img "The PILLARS – Holistic Recovery Support" at bounding box center [827, 352] width 16 height 20
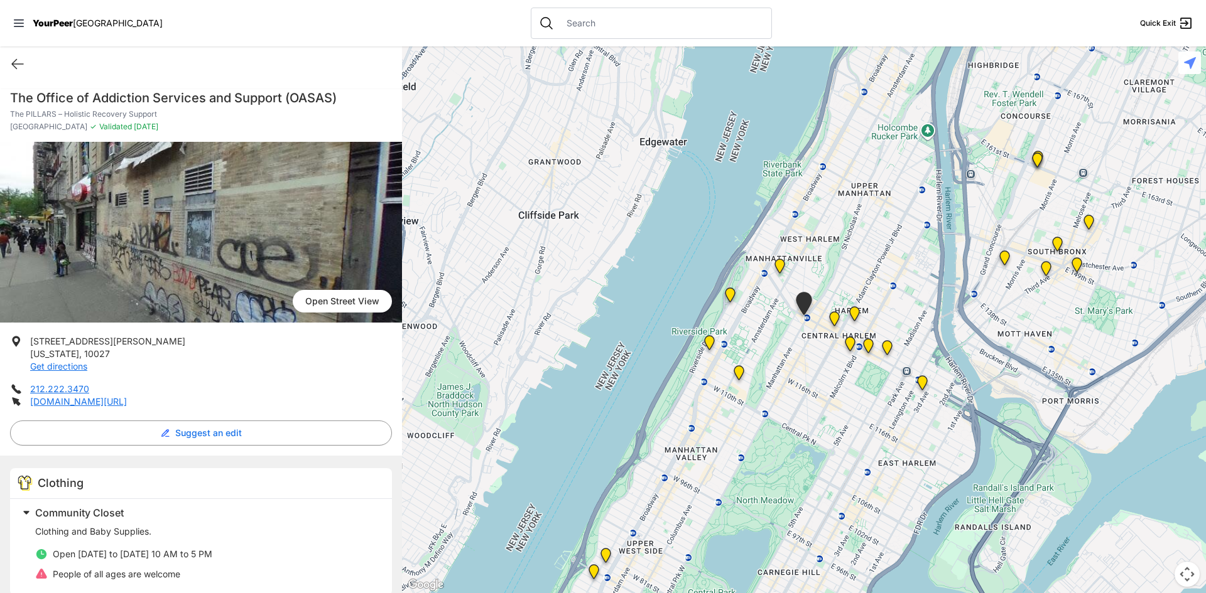
click at [706, 338] on img "Ford Hall" at bounding box center [709, 345] width 16 height 20
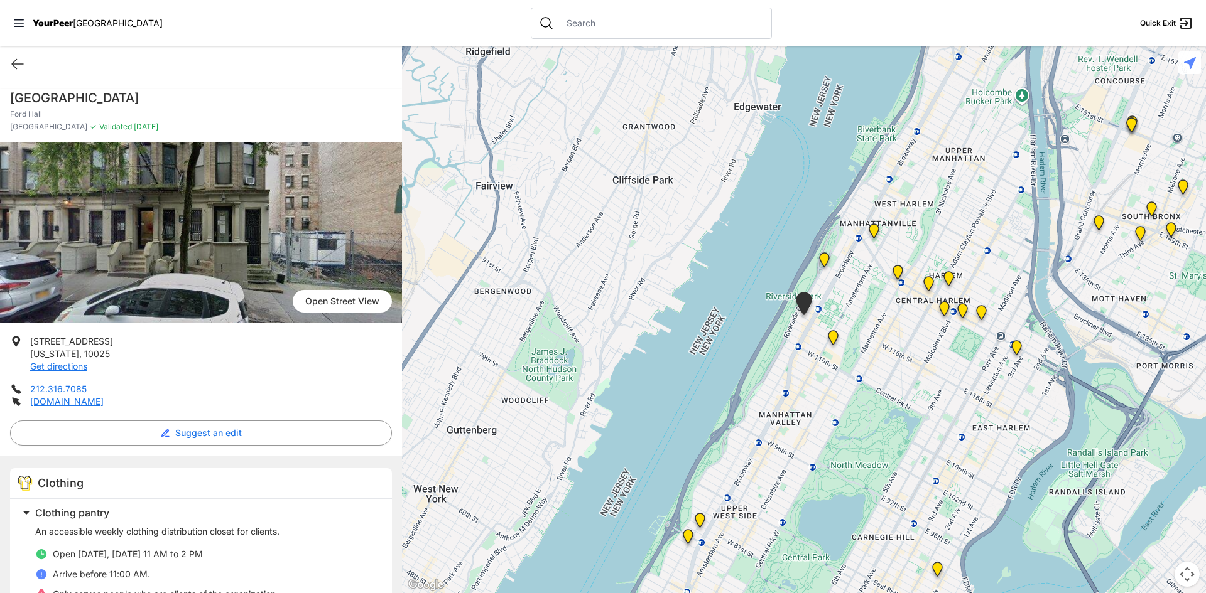
click at [835, 337] on img "The Cathedral Church of St. John the Divine" at bounding box center [833, 340] width 16 height 20
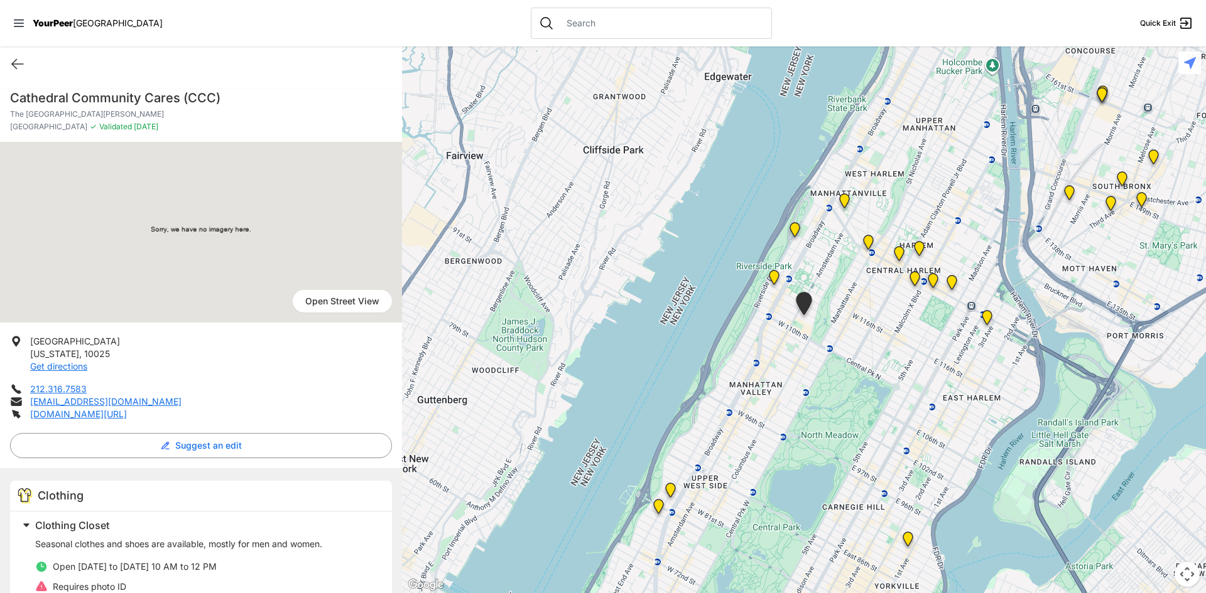
click at [988, 319] on img "Main Location" at bounding box center [987, 320] width 16 height 20
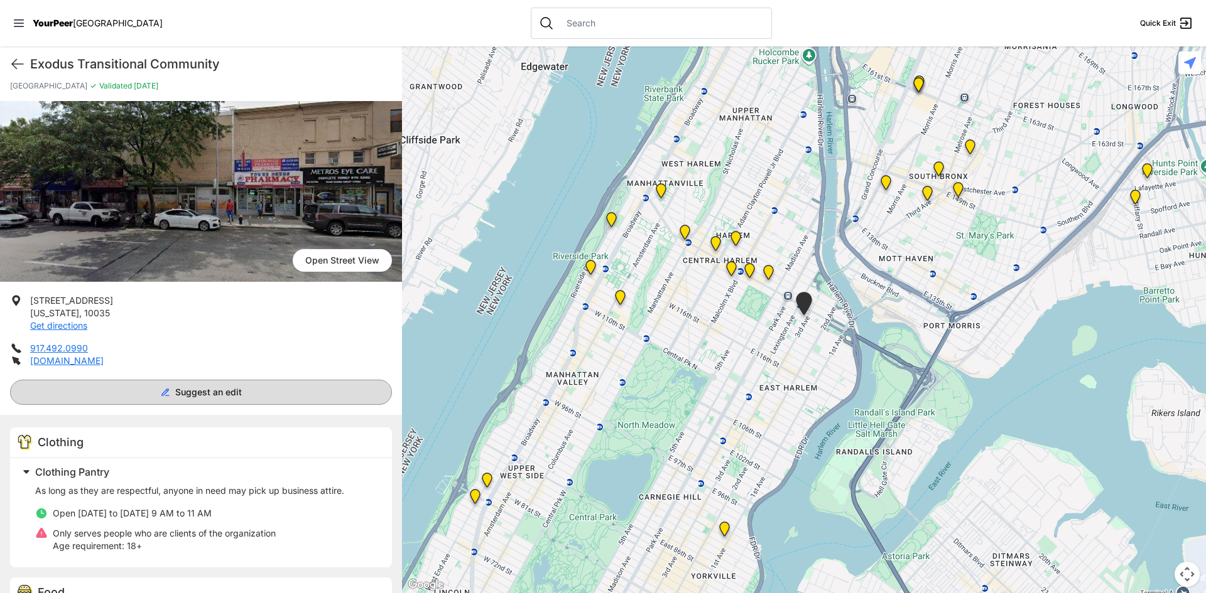
scroll to position [63, 0]
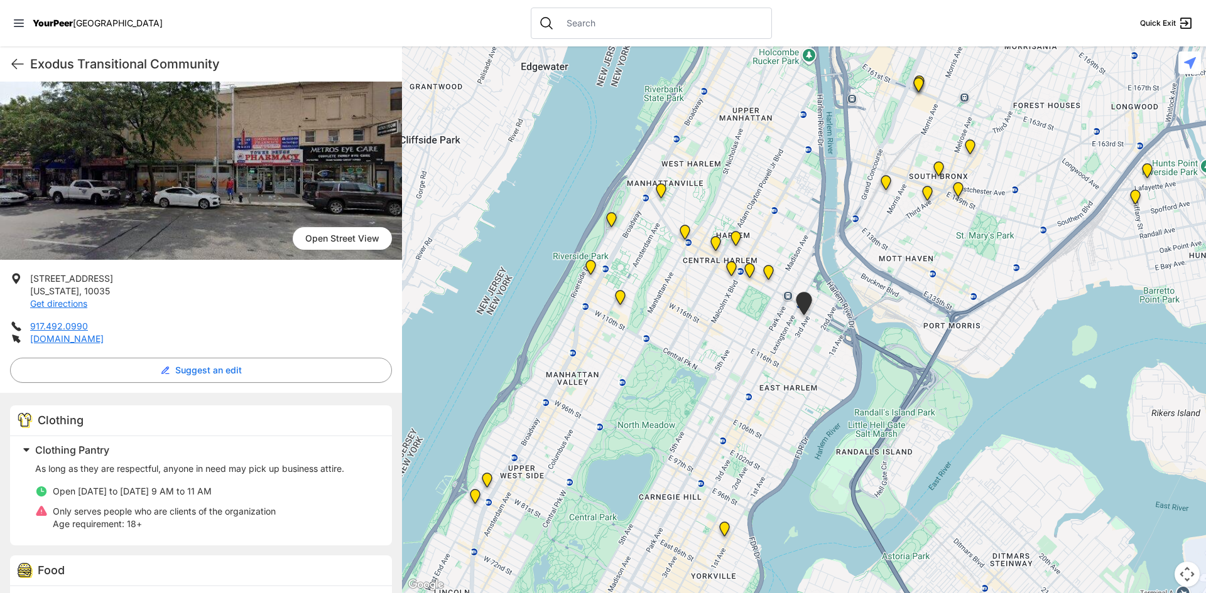
click at [725, 533] on img "Avenue Church" at bounding box center [725, 532] width 16 height 20
click at [725, 526] on img "Avenue Church" at bounding box center [725, 532] width 16 height 20
click at [492, 480] on img "Pathways Adult Drop-In Program" at bounding box center [487, 483] width 16 height 20
